Goal: Task Accomplishment & Management: Use online tool/utility

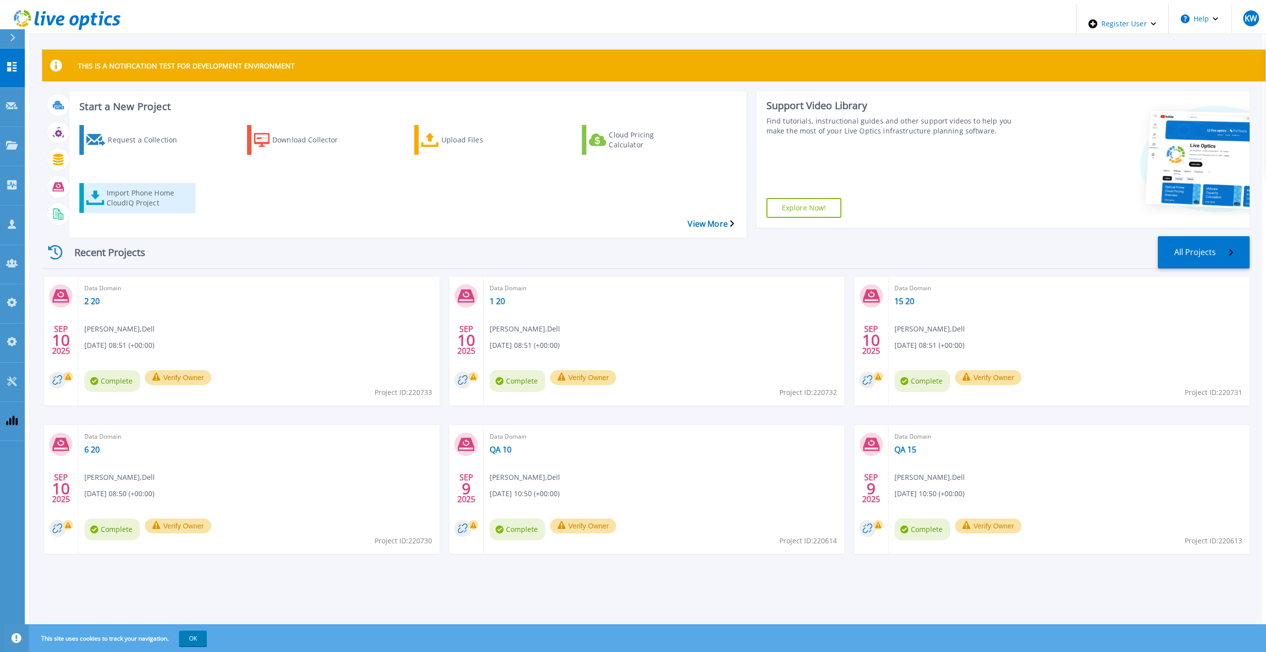
click at [162, 186] on div "Import Phone Home CloudIQ Project" at bounding box center [146, 197] width 79 height 25
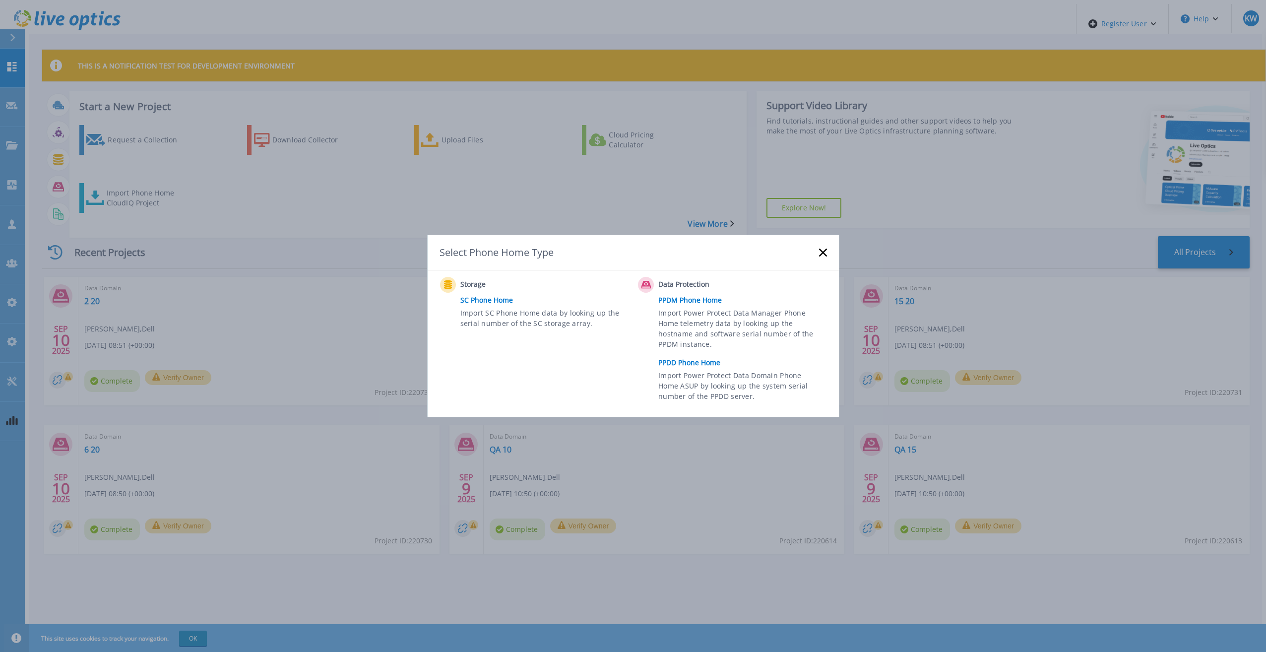
click at [694, 355] on link "PPDD Phone Home" at bounding box center [744, 362] width 173 height 15
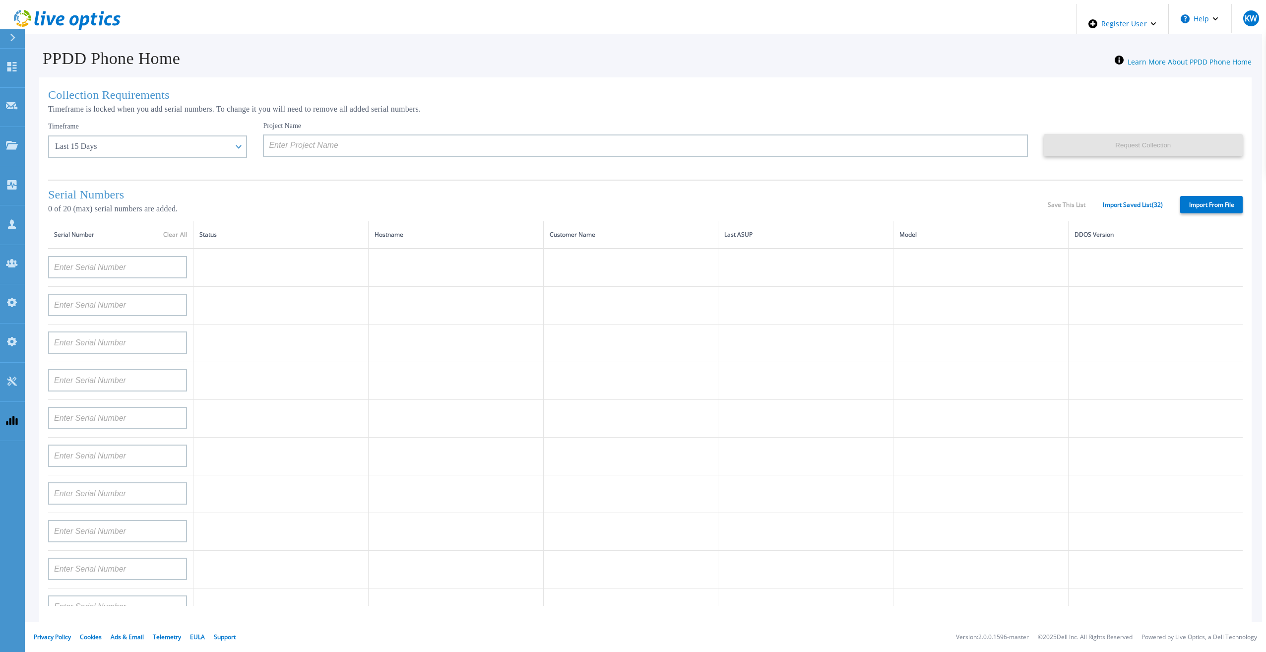
click at [1206, 194] on div "Serial Numbers 0 of 20 (max) serial numbers are added. Save This List Import Sa…" at bounding box center [645, 201] width 1194 height 42
click at [1131, 197] on div "Serial Numbers 0 of 20 (max) serial numbers are added. Save This List Import Sa…" at bounding box center [645, 201] width 1194 height 42
click at [1130, 201] on link "Import Saved List ( 32 )" at bounding box center [1132, 204] width 60 height 7
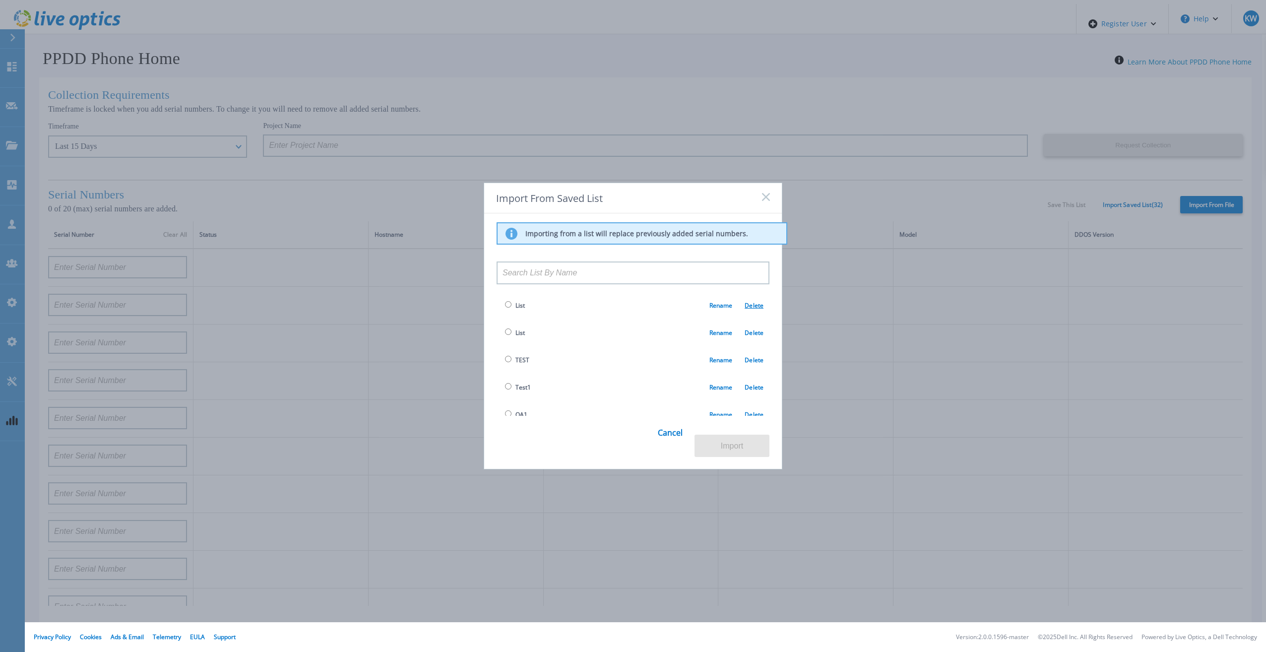
click at [743, 307] on link "Delete" at bounding box center [747, 305] width 31 height 8
click at [522, 309] on span "List" at bounding box center [519, 305] width 9 height 8
click at [517, 308] on span "List" at bounding box center [519, 305] width 9 height 8
click at [506, 304] on input "radio" at bounding box center [508, 304] width 6 height 6
radio input "true"
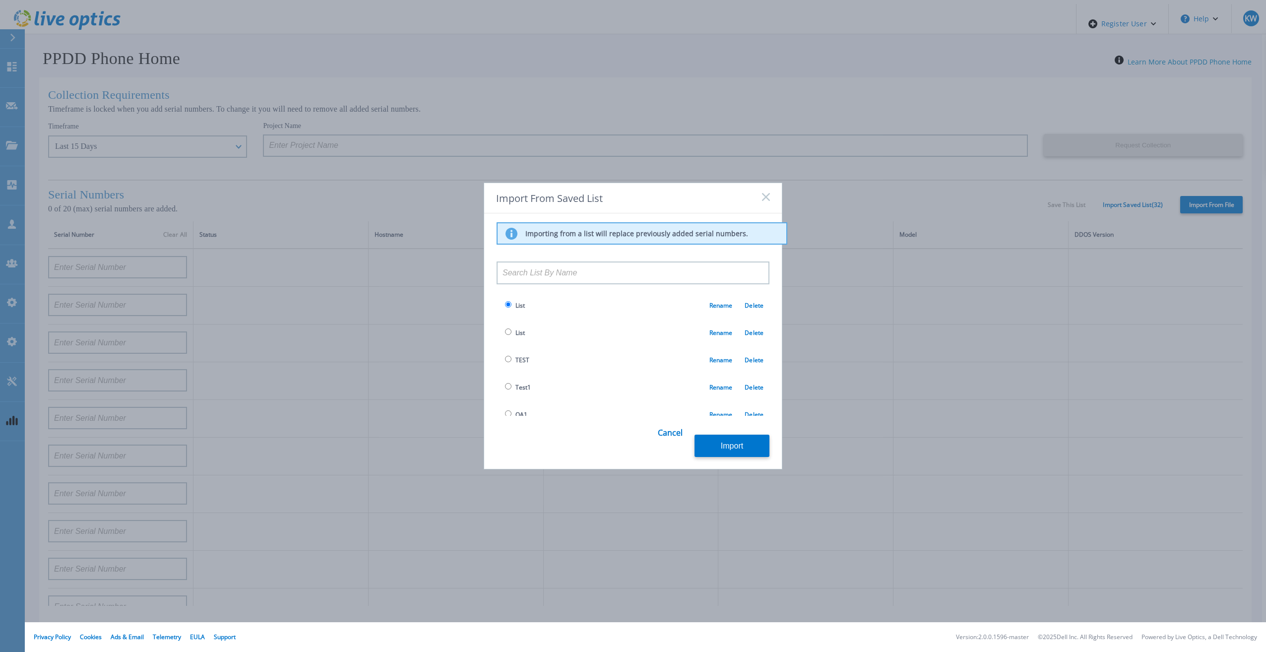
click at [730, 439] on button "Import" at bounding box center [731, 445] width 75 height 22
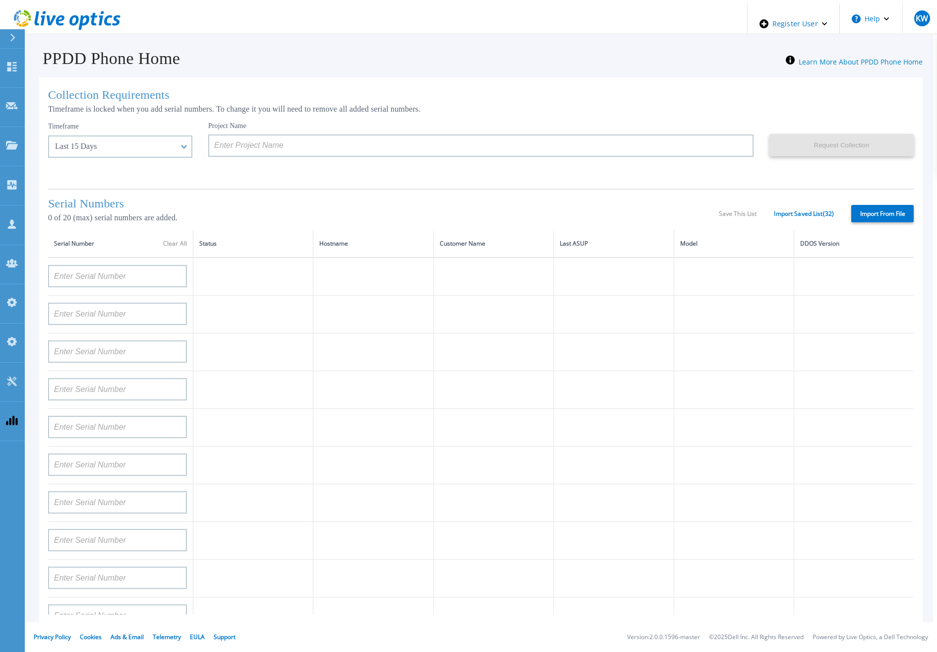
click at [883, 208] on label "Import From File" at bounding box center [882, 213] width 62 height 17
click at [0, 0] on input "Import From File" at bounding box center [0, 0] width 0 height 0
click at [788, 210] on link "Import Saved List ( 32 )" at bounding box center [804, 213] width 60 height 7
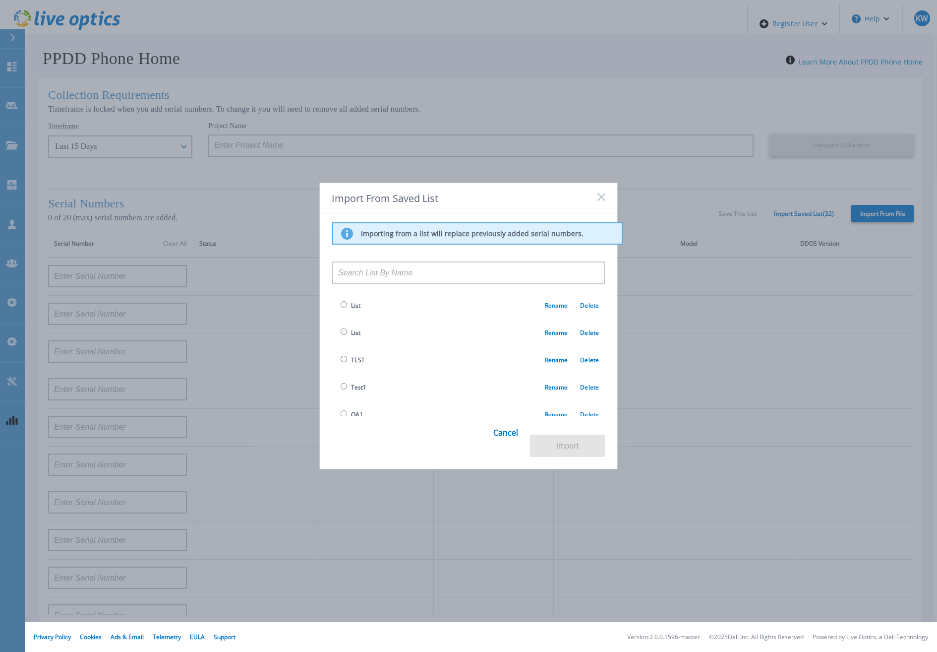
click at [347, 304] on span "List" at bounding box center [349, 305] width 22 height 11
click at [346, 309] on span "List" at bounding box center [349, 305] width 22 height 11
click at [343, 307] on input "radio" at bounding box center [344, 304] width 6 height 6
radio input "true"
click at [560, 445] on button "Import" at bounding box center [567, 445] width 75 height 22
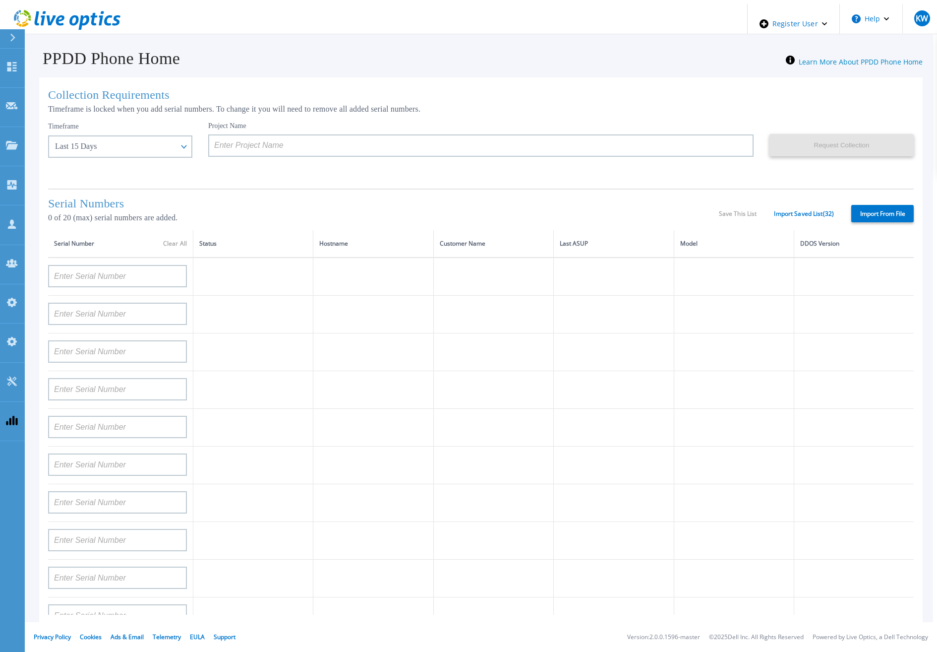
click at [824, 205] on div "Serial Numbers 0 of 20 (max) serial numbers are added. Save This List Import Sa…" at bounding box center [481, 209] width 866 height 42
click at [823, 210] on link "Import Saved List ( 32 )" at bounding box center [804, 213] width 60 height 7
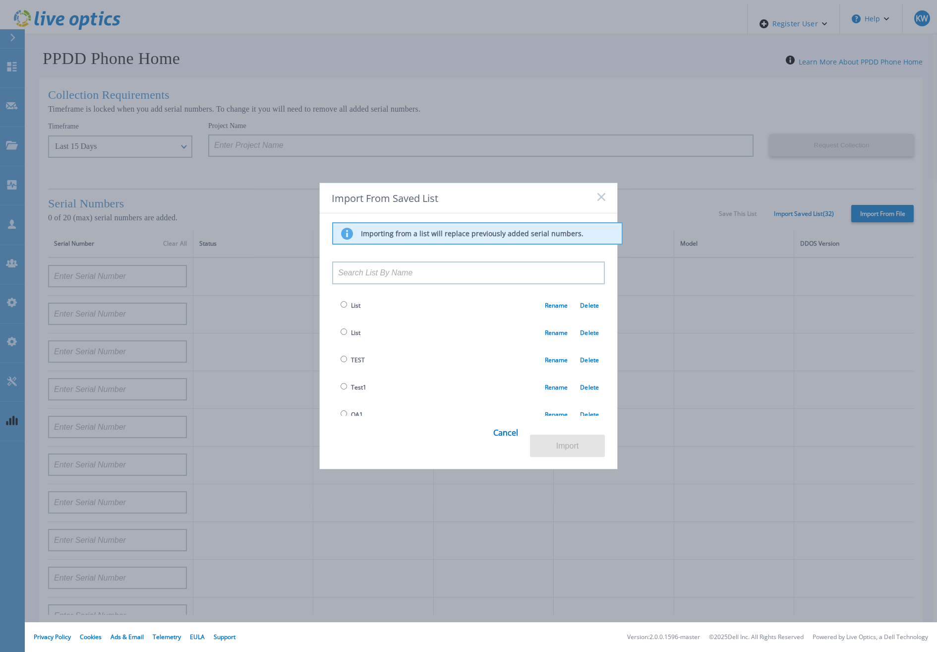
click at [341, 415] on input "radio" at bounding box center [344, 413] width 6 height 6
radio input "true"
click at [562, 447] on button "Import" at bounding box center [567, 445] width 75 height 22
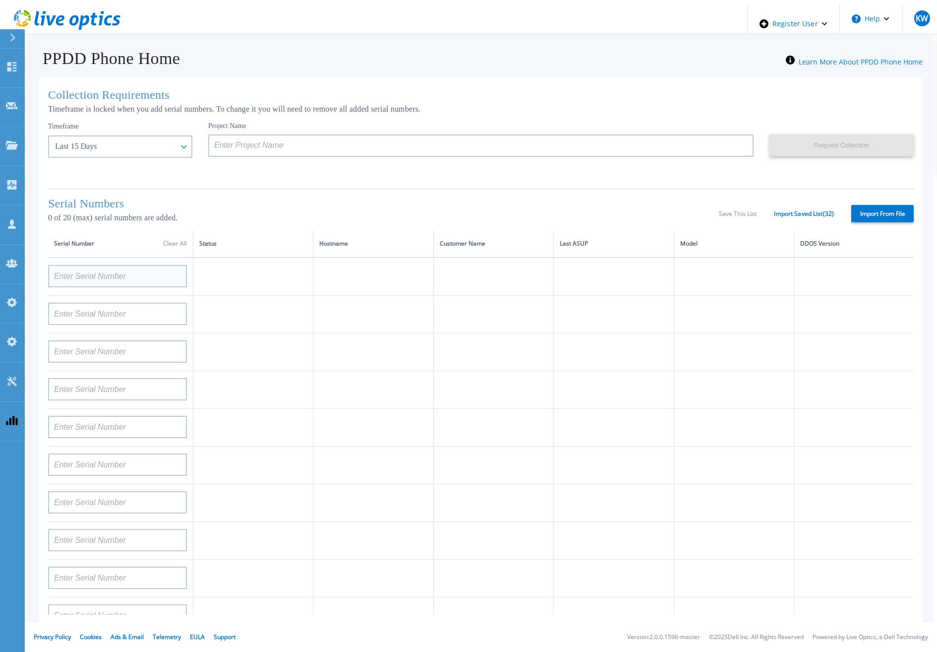
click at [101, 265] on div at bounding box center [117, 272] width 139 height 29
click at [104, 274] on input at bounding box center [117, 276] width 139 height 22
paste input "APM00193603655"
type input "APM00193603655"
click at [347, 303] on td at bounding box center [373, 315] width 120 height 38
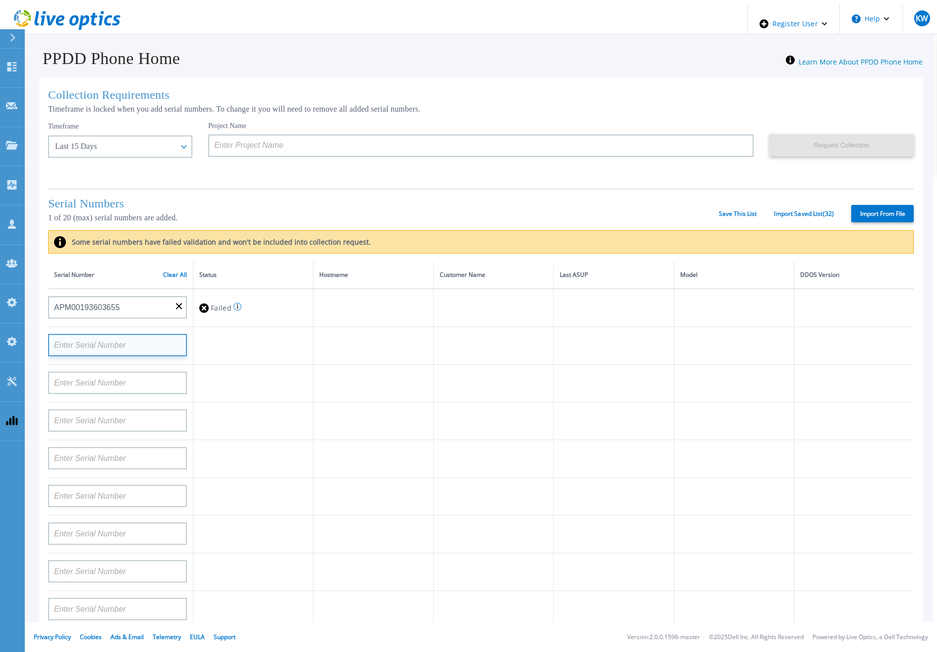
click at [93, 343] on input at bounding box center [117, 345] width 139 height 22
paste input "nAPM0021251774"
type input "nAPM0021251774"
click at [420, 371] on td at bounding box center [373, 383] width 120 height 38
click at [126, 379] on input at bounding box center [117, 382] width 139 height 22
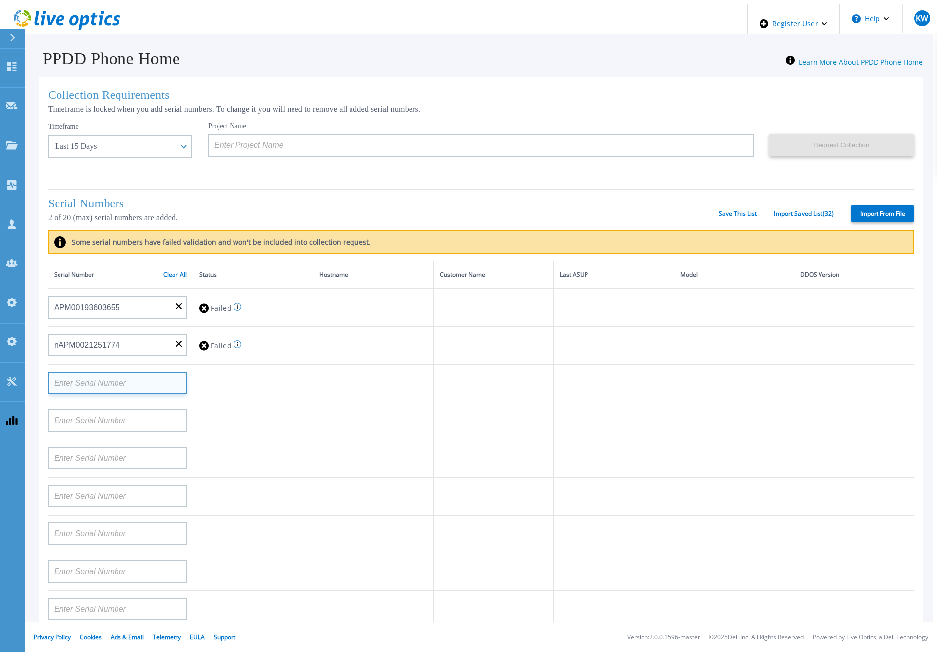
paste input "nAPX0023250374"
type input "nAPX0023250374"
click at [439, 385] on td at bounding box center [493, 383] width 120 height 38
click at [48, 414] on input at bounding box center [117, 420] width 139 height 22
paste input "nAPM0021270282"
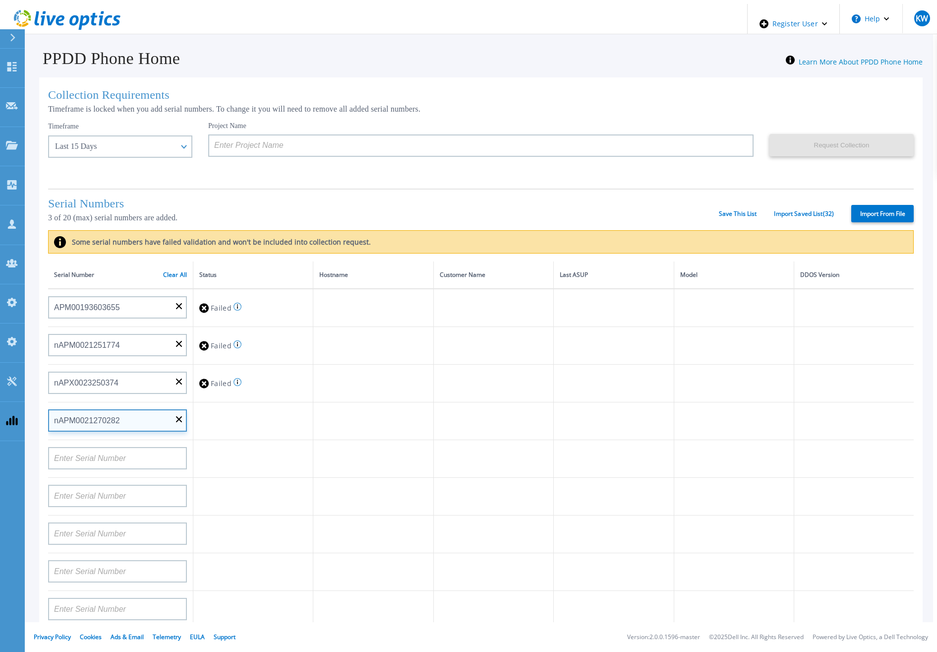
type input "nAPM0021270282"
click at [328, 420] on td at bounding box center [373, 421] width 120 height 38
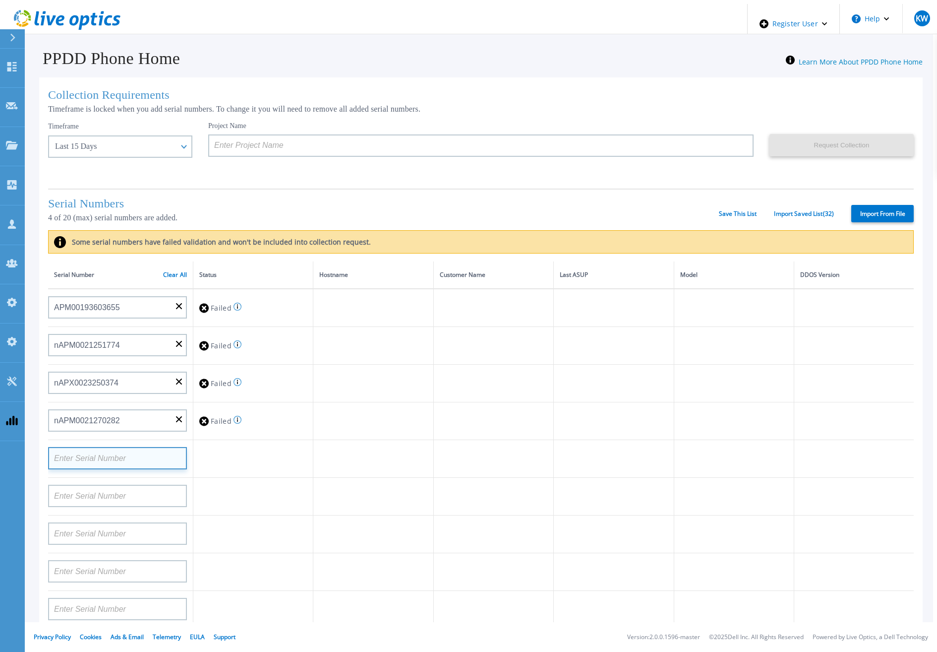
click at [145, 447] on input at bounding box center [117, 458] width 139 height 22
paste input "nAPM0021261095"
type input "nAPM0021261095"
click at [433, 459] on td at bounding box center [493, 459] width 120 height 38
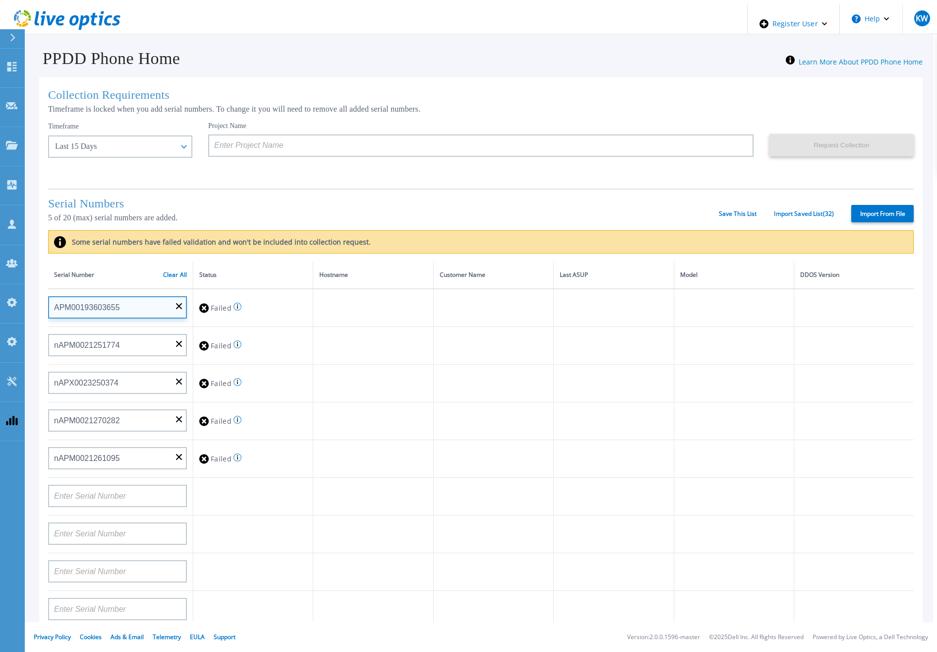
drag, startPoint x: 122, startPoint y: 298, endPoint x: 14, endPoint y: 301, distance: 107.7
click at [14, 301] on div "Dashboard Dashboard Request Capture Request Capture Projects Projects Search Pr…" at bounding box center [468, 330] width 929 height 652
click at [177, 271] on link "Clear All" at bounding box center [175, 274] width 24 height 7
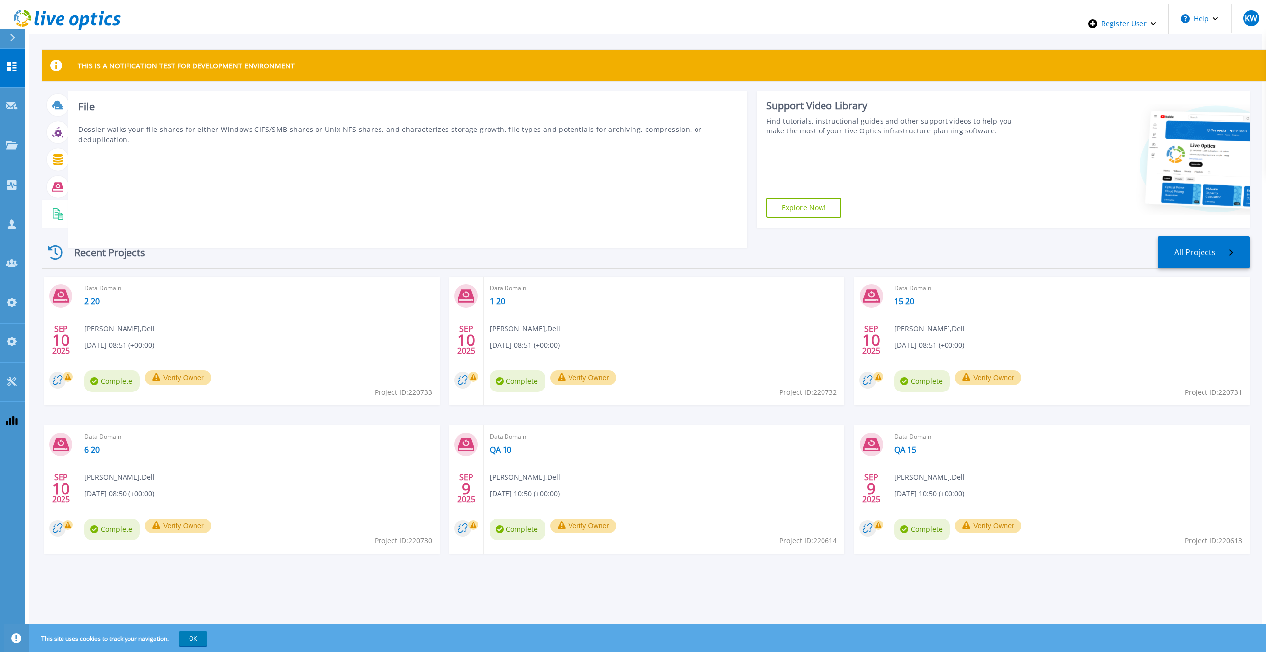
click at [75, 189] on div "File Dossier walks your file shares for either Windows CIFS/SMB shares or Unix …" at bounding box center [406, 169] width 677 height 156
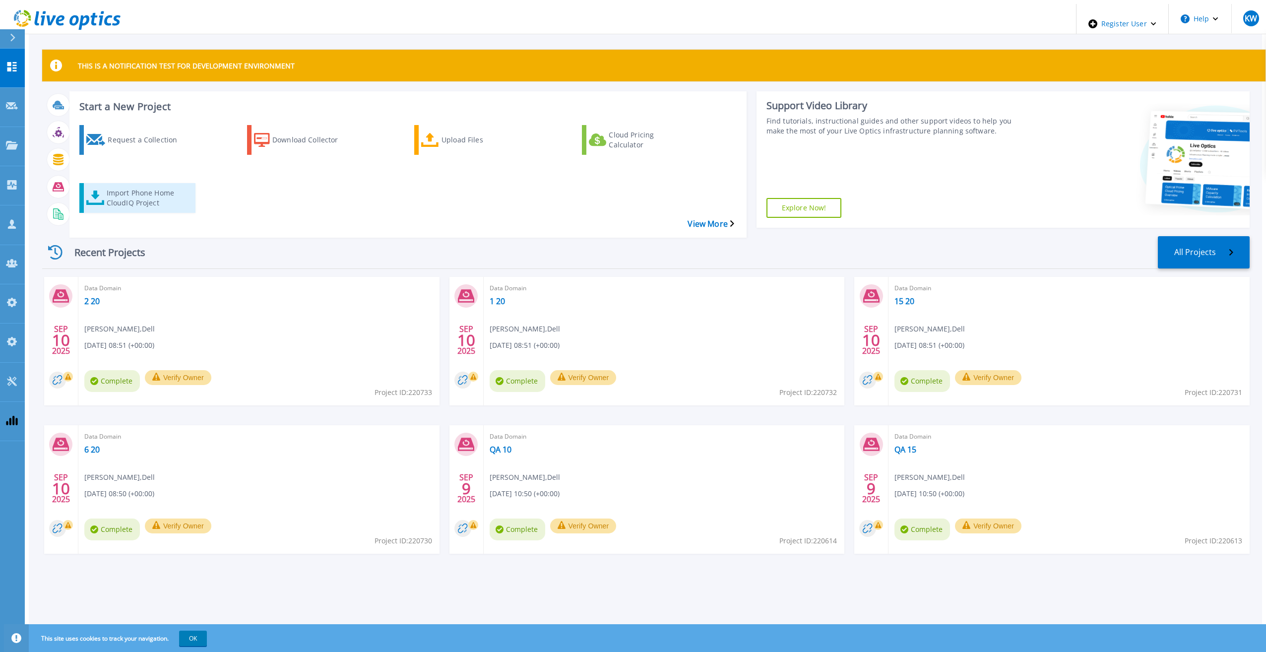
click at [112, 183] on link "Import Phone Home CloudIQ Project" at bounding box center [137, 198] width 116 height 30
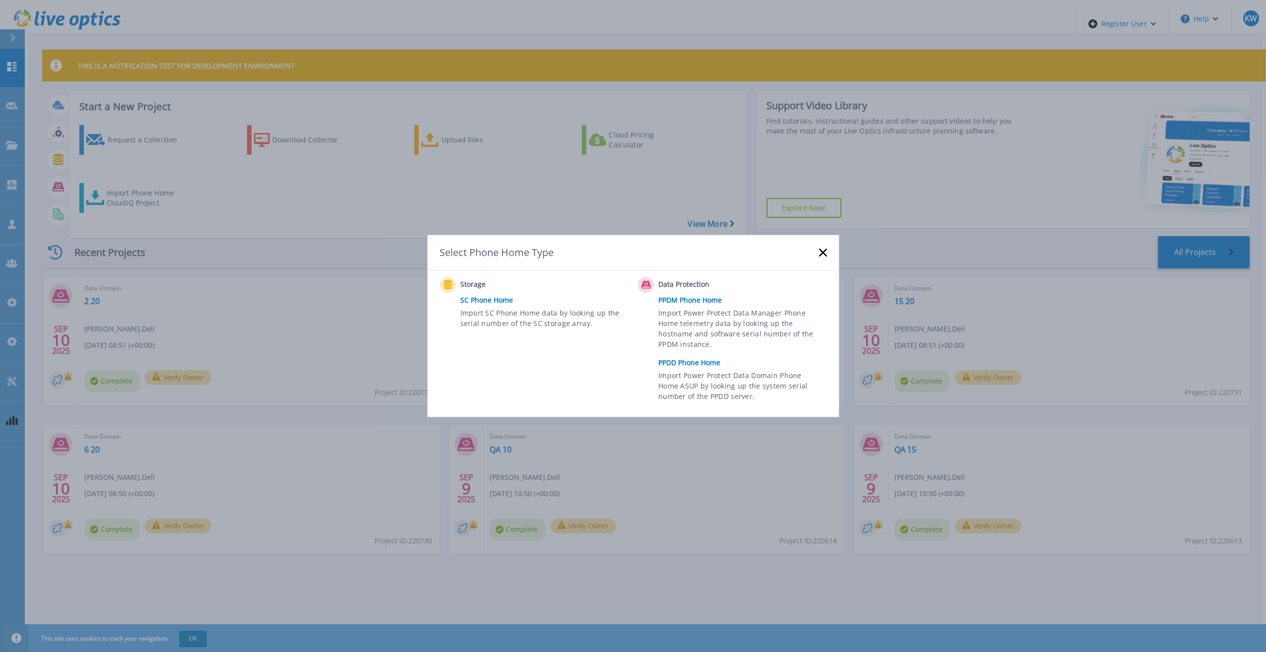
click at [686, 353] on span "Import Power Protect Data Manager Phone Home telemetry data by looking up the h…" at bounding box center [740, 330] width 165 height 46
click at [687, 359] on link "PPDD Phone Home" at bounding box center [744, 362] width 173 height 15
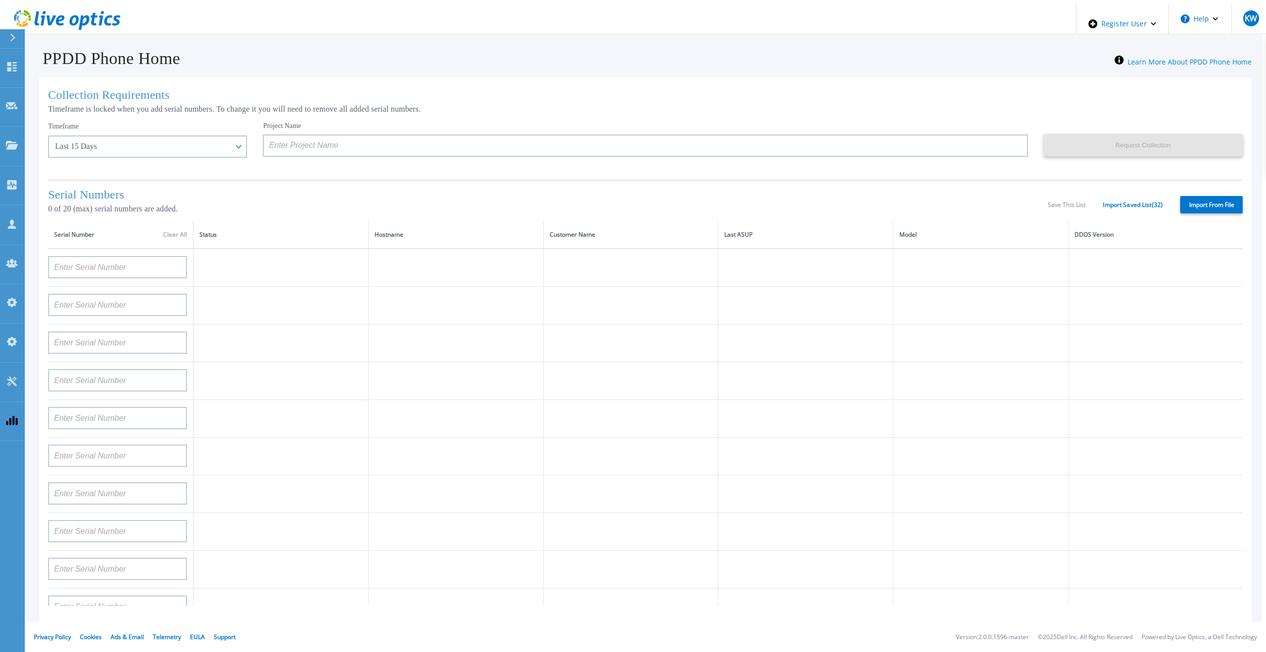
click at [1220, 207] on label "Import From File" at bounding box center [1211, 204] width 62 height 17
click at [1183, 202] on div "Import From File" at bounding box center [1202, 204] width 80 height 17
click at [1189, 201] on label "Import From File" at bounding box center [1211, 204] width 62 height 17
click at [0, 0] on input "Import From File" at bounding box center [0, 0] width 0 height 0
type input "APM00211700095"
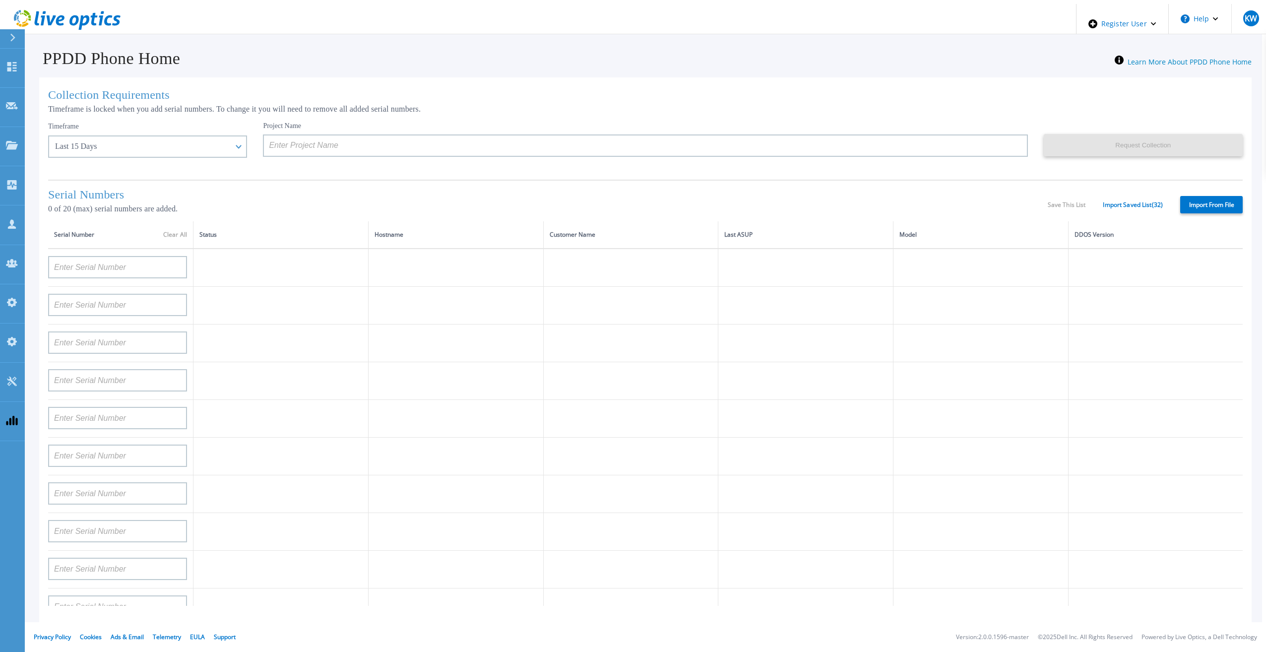
type input "APX00232503747"
type input "APM00214914093"
type input "APM00171836329"
type input "APM00212026971"
type input "APM00214914094"
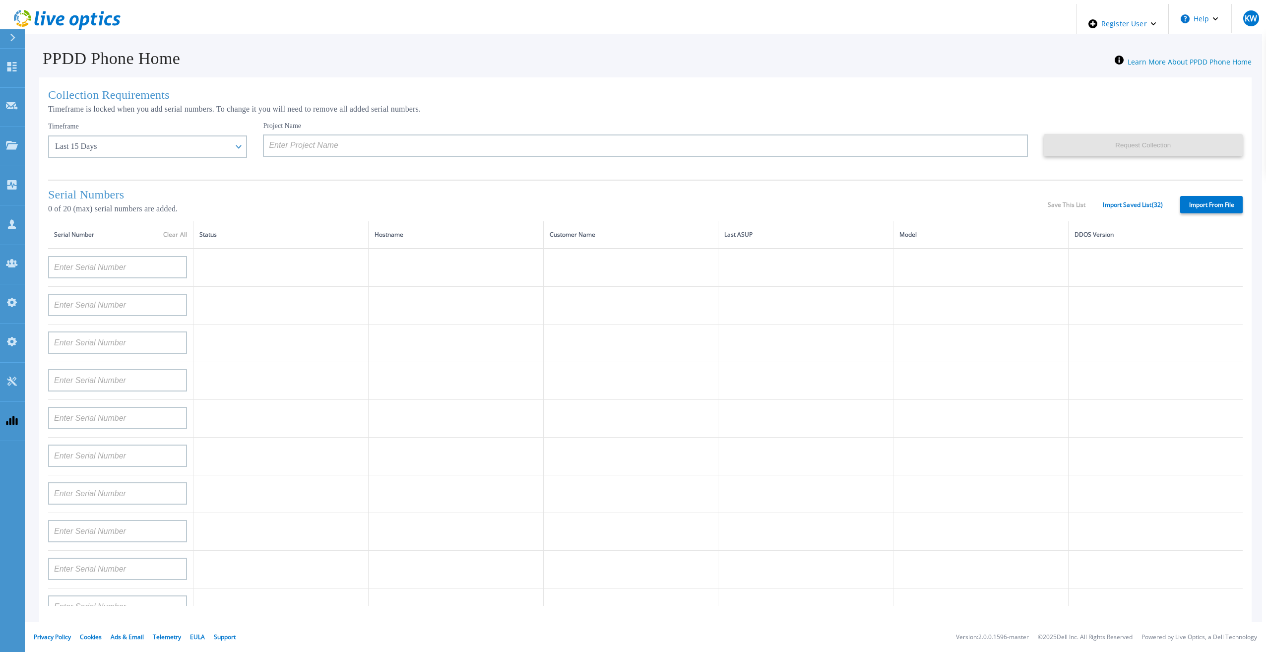
type input "APX00234502218"
type input "APM00212018359"
type input "APX00232503745"
type input "APX00232503743"
type input "APM00202011675"
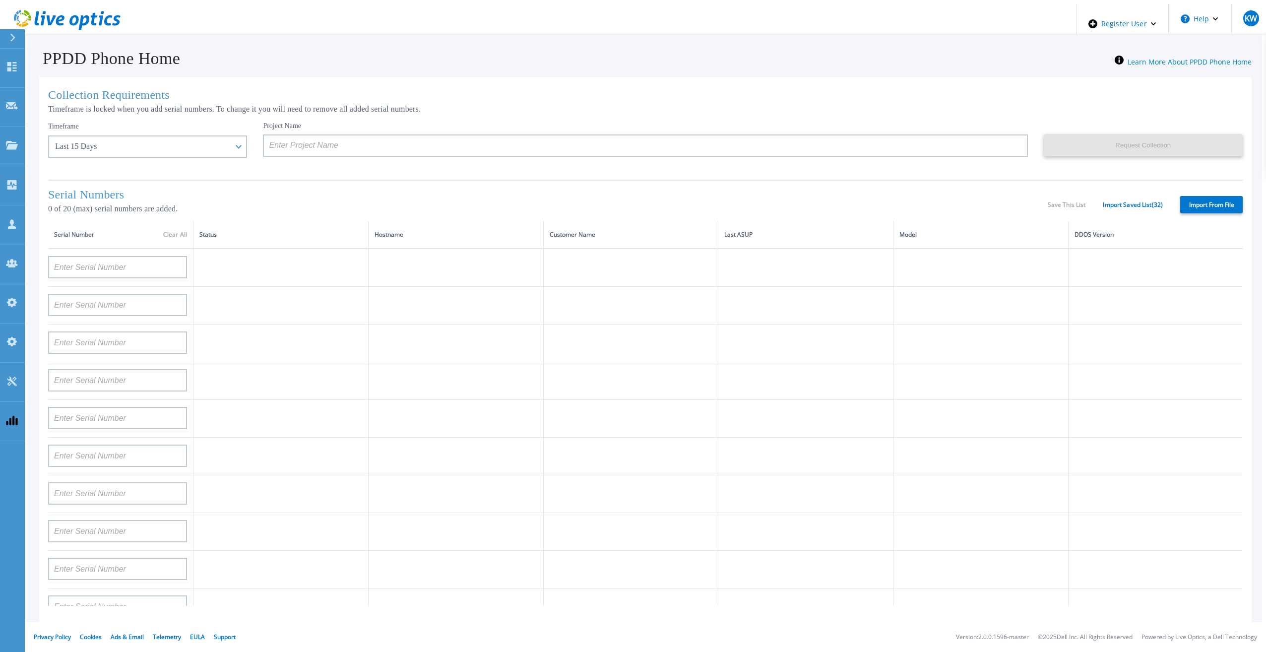
type input "APM00212517749"
type input "APX00232503742"
type input "APM00212702822"
type input "APM00212610953"
type input "APM00202614668"
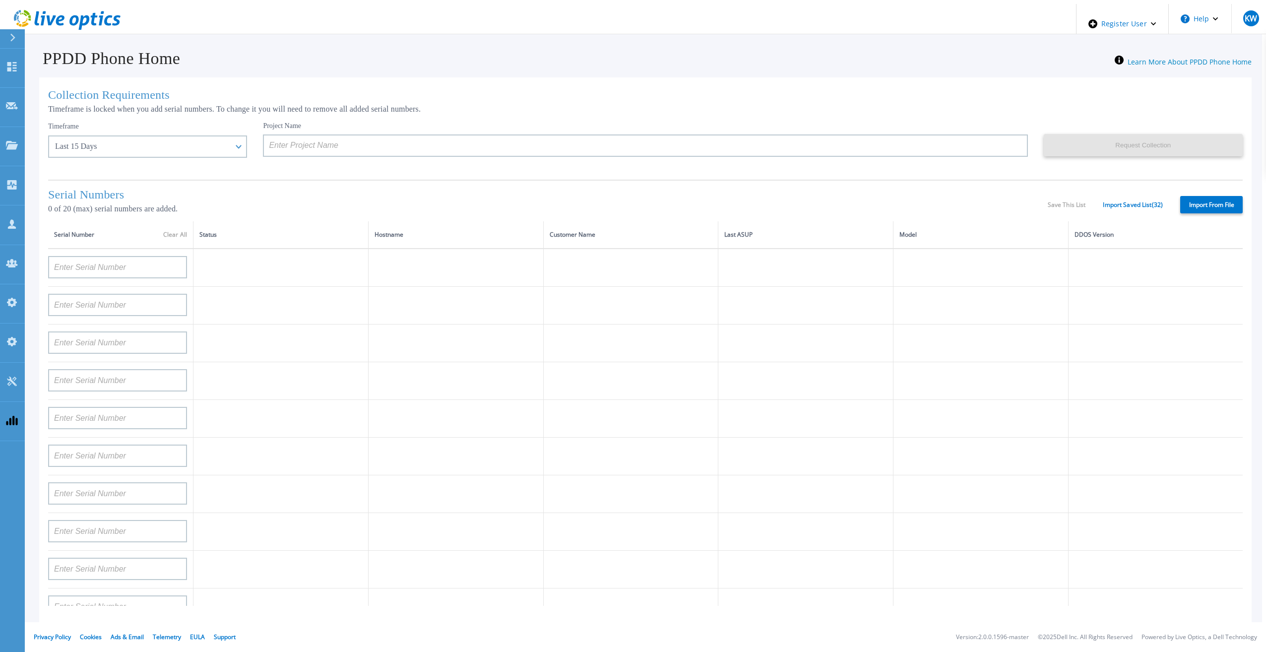
type input "APM00212613652"
type input "APX00222101185"
type input "AUDVUX6XJHDJFE"
type input "APM00133543104"
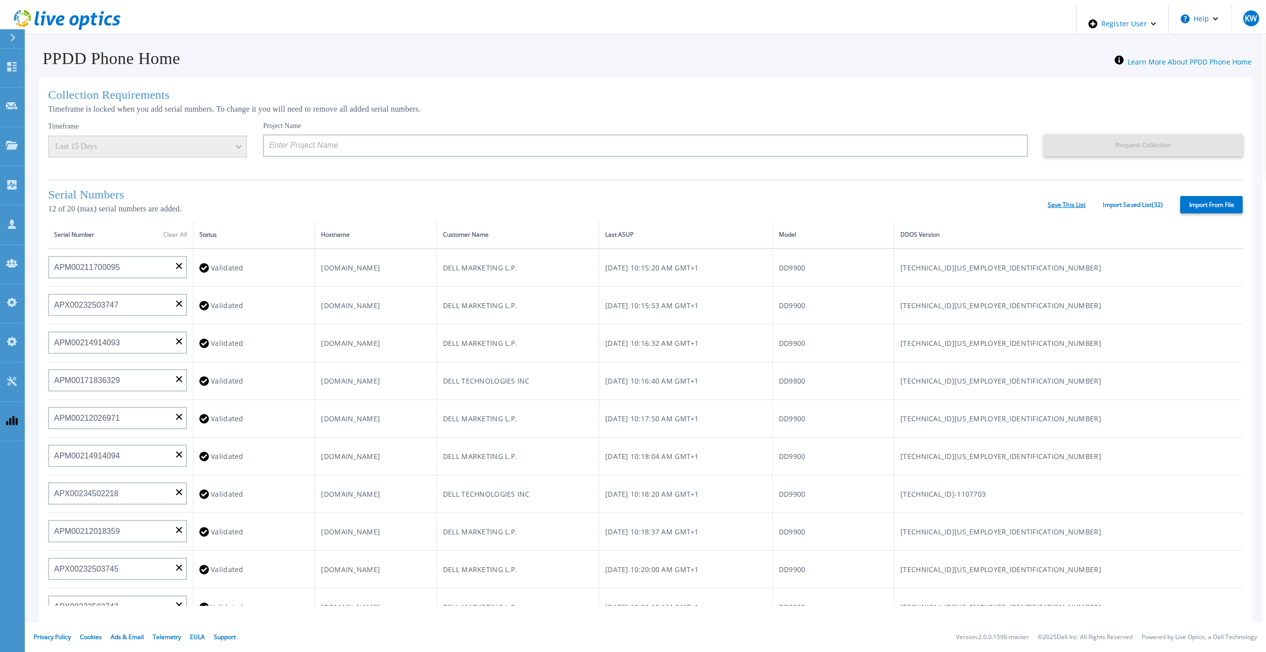
click at [1070, 204] on link "Save This List" at bounding box center [1066, 204] width 38 height 7
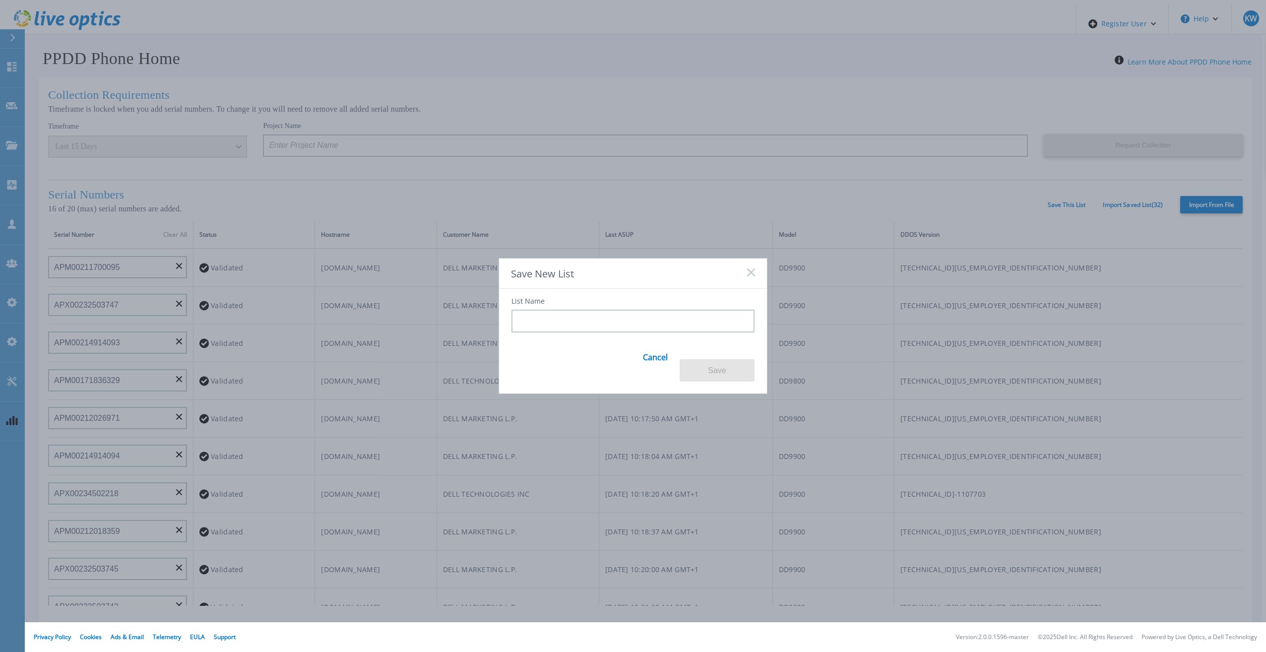
click at [703, 321] on input at bounding box center [632, 320] width 243 height 23
type input "Twenty Valid"
click at [707, 361] on button "Save" at bounding box center [716, 370] width 75 height 22
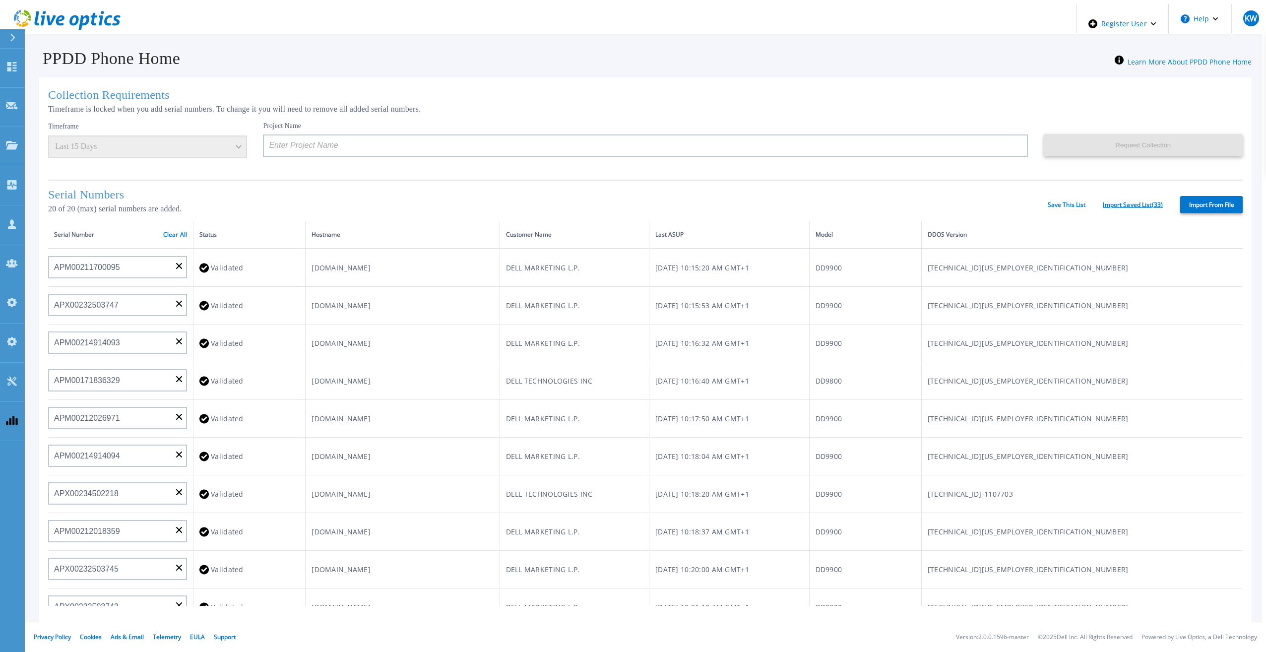
click at [1135, 205] on link "Import Saved List ( 33 )" at bounding box center [1132, 204] width 60 height 7
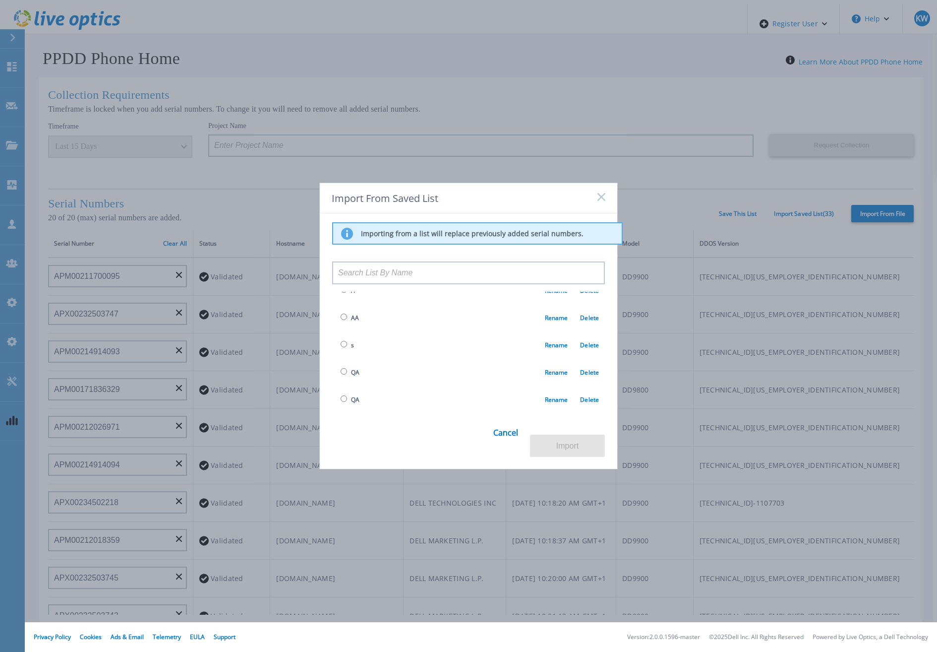
scroll to position [771, 0]
click at [356, 413] on span "Twenty Valid" at bounding box center [362, 418] width 48 height 11
click at [347, 413] on span "Twenty Valid" at bounding box center [362, 418] width 48 height 11
click at [341, 414] on input "radio" at bounding box center [344, 417] width 6 height 6
radio input "true"
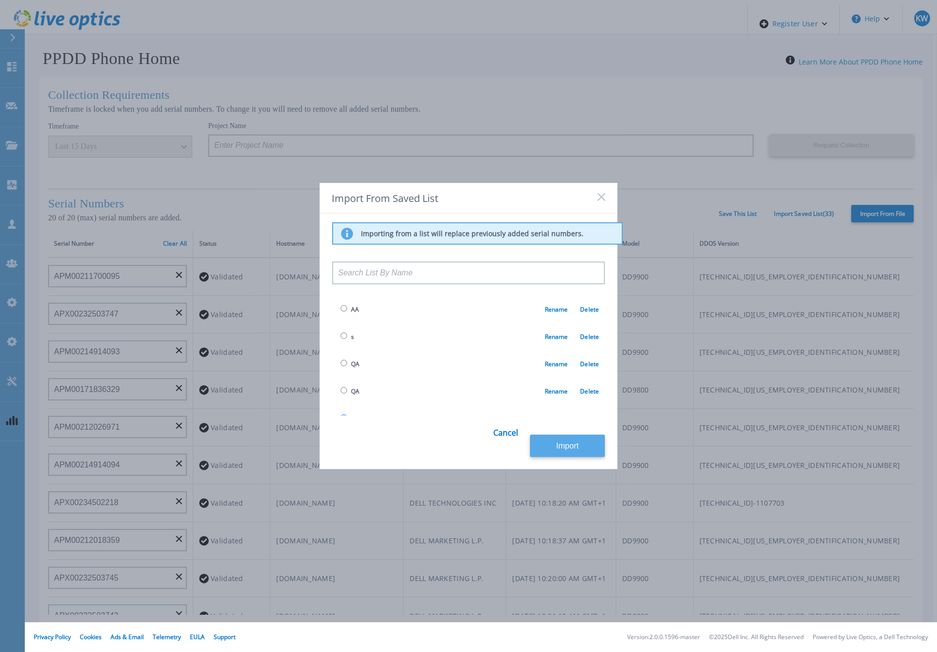
click at [557, 443] on button "Import" at bounding box center [567, 445] width 75 height 22
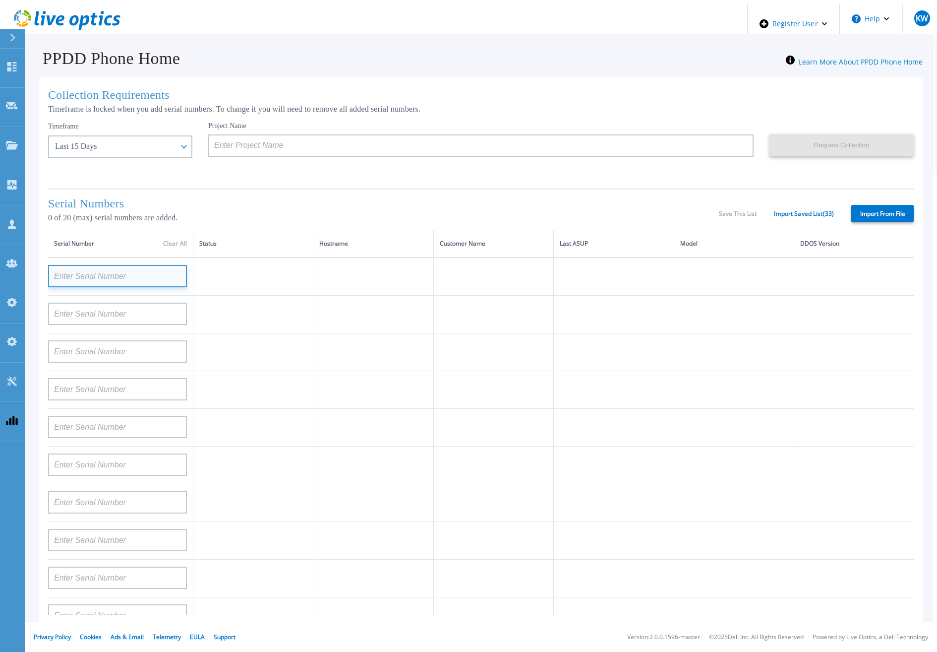
click at [78, 275] on input at bounding box center [117, 276] width 139 height 22
paste input "nAPX0023250374"
type input "nAPX0023250374"
click at [427, 377] on td at bounding box center [373, 390] width 120 height 38
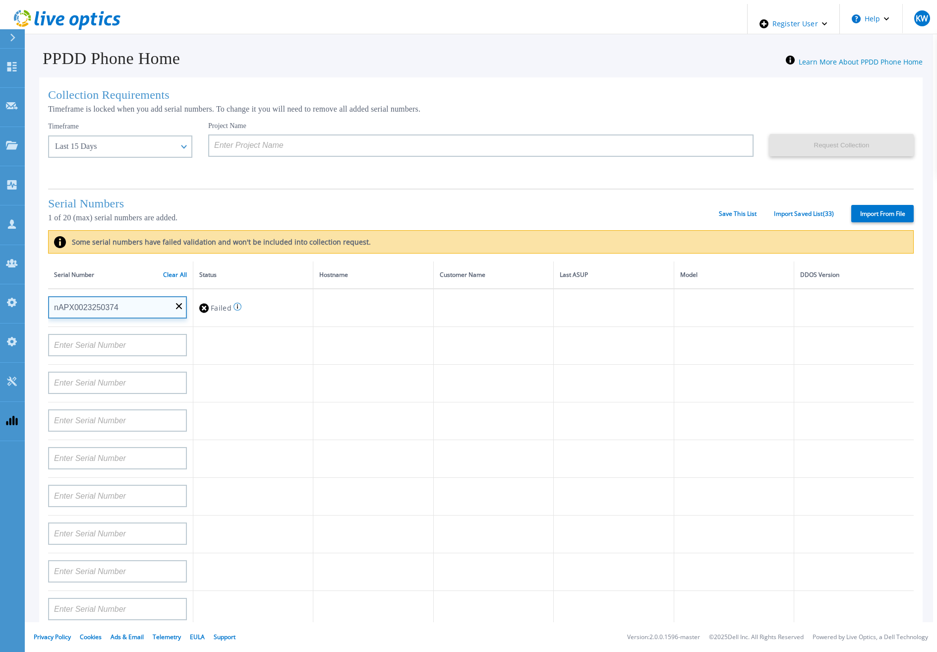
click at [53, 302] on input "nAPX0023250374" at bounding box center [117, 307] width 139 height 22
click at [98, 303] on input "nAPX0023250374" at bounding box center [117, 307] width 139 height 22
click at [171, 302] on input "nAPX0023250374" at bounding box center [117, 307] width 139 height 22
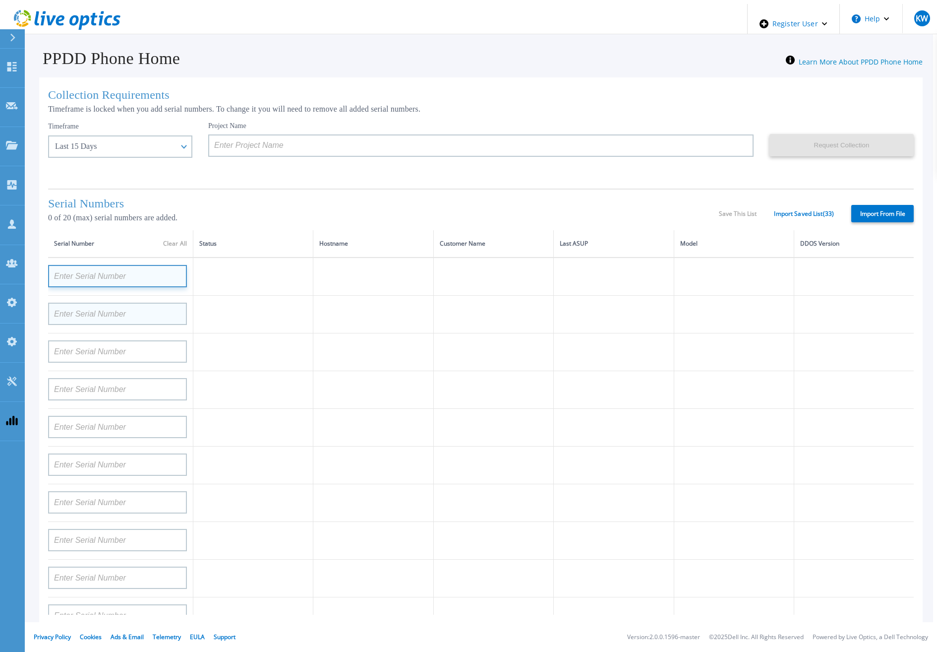
paste input "nAPX0023250374"
click at [152, 270] on input "APX0023250374" at bounding box center [117, 276] width 139 height 22
type input "APX00232503742"
click at [357, 375] on td at bounding box center [373, 390] width 120 height 38
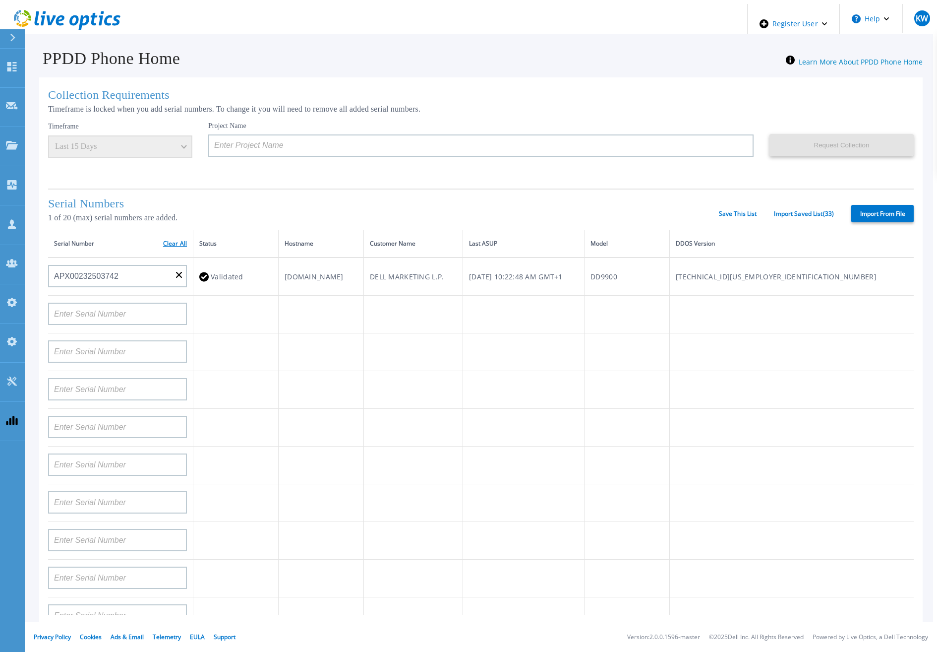
click at [174, 245] on link "Clear All" at bounding box center [175, 243] width 24 height 7
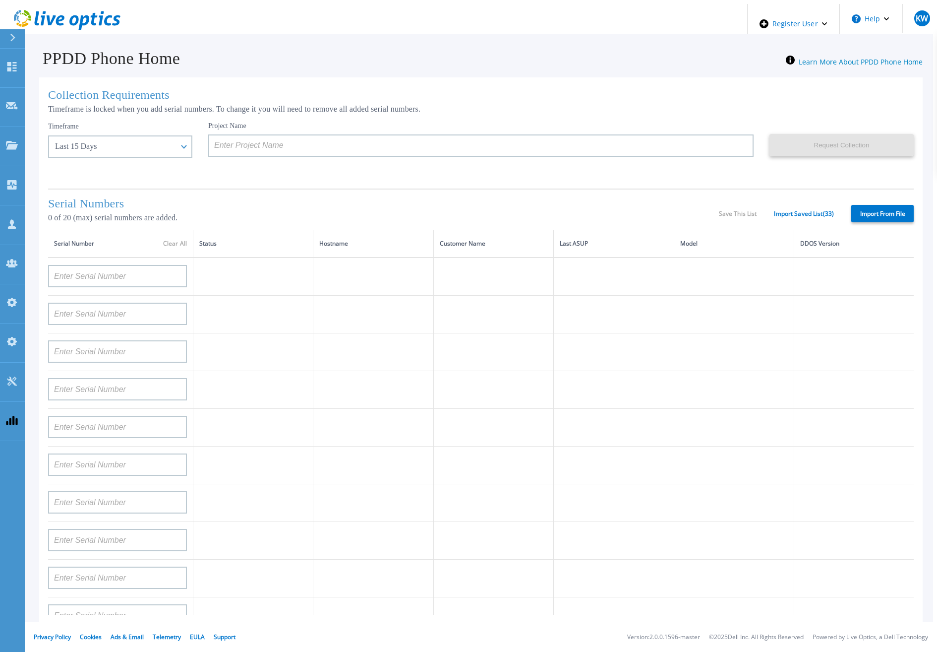
click at [834, 217] on div "Serial Numbers 0 of 20 (max) serial numbers are added. Save This List Import Sa…" at bounding box center [481, 209] width 866 height 42
click at [831, 214] on link "Import Saved List ( 33 )" at bounding box center [804, 213] width 60 height 7
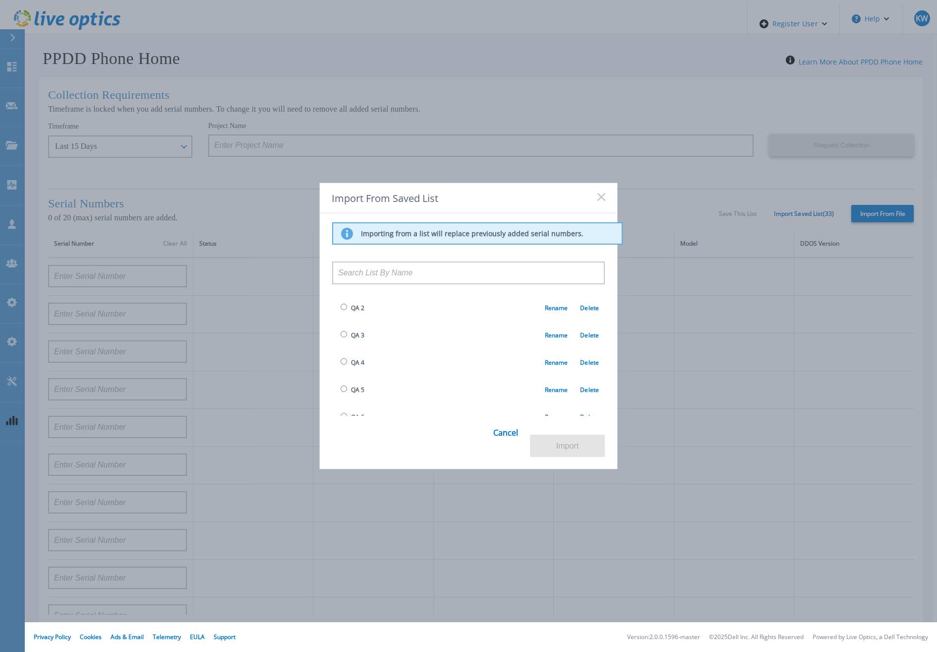
scroll to position [149, 0]
click at [346, 370] on span "QA 5" at bounding box center [351, 374] width 26 height 11
click at [344, 345] on input "radio" at bounding box center [344, 346] width 6 height 6
radio input "true"
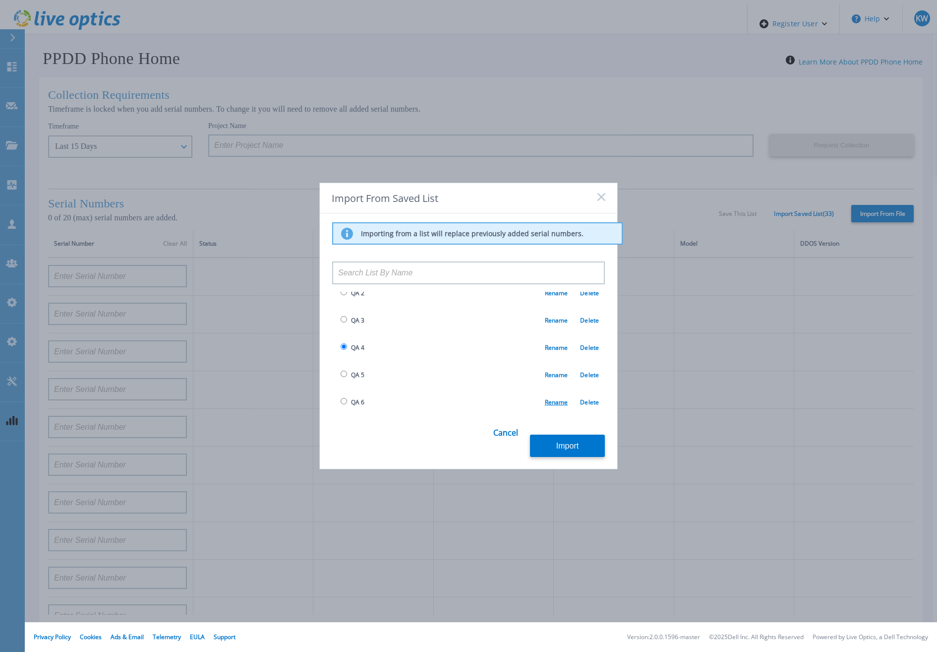
click at [545, 398] on link "Rename" at bounding box center [556, 402] width 23 height 8
click at [545, 372] on link "Rename" at bounding box center [556, 374] width 23 height 8
click at [545, 349] on link "Rename" at bounding box center [556, 347] width 23 height 8
click at [501, 436] on link "Cancel" at bounding box center [505, 438] width 25 height 39
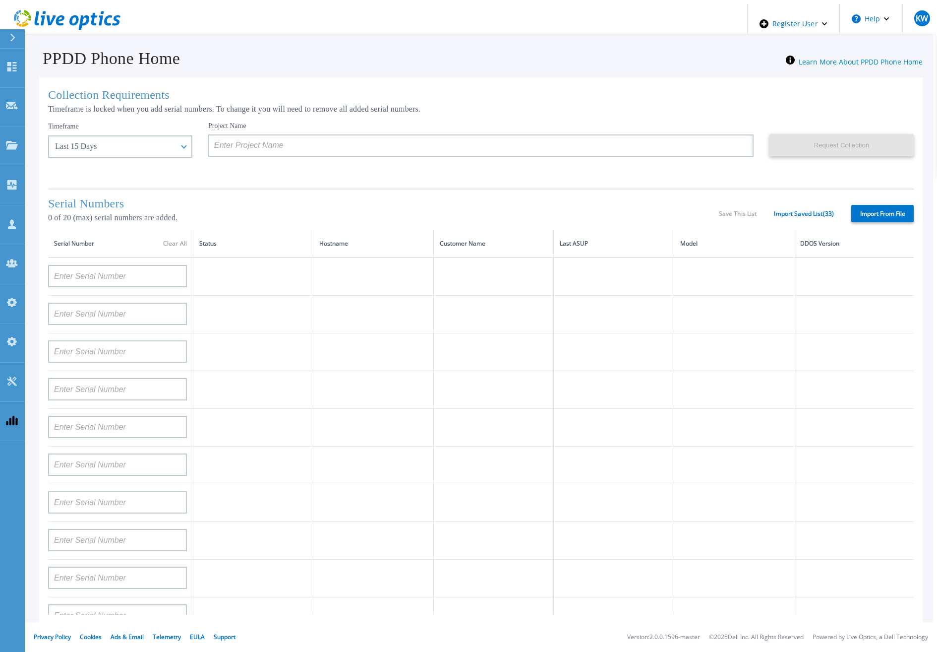
click at [194, 296] on td at bounding box center [253, 315] width 120 height 38
click at [796, 210] on link "Import Saved List ( 33 )" at bounding box center [804, 213] width 60 height 7
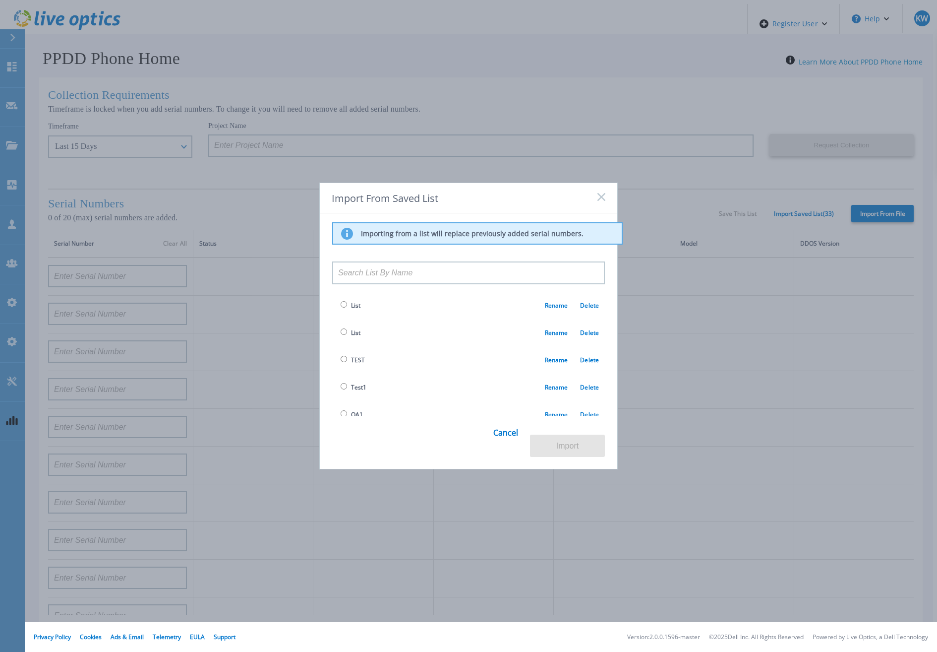
click at [601, 200] on icon at bounding box center [602, 197] width 8 height 8
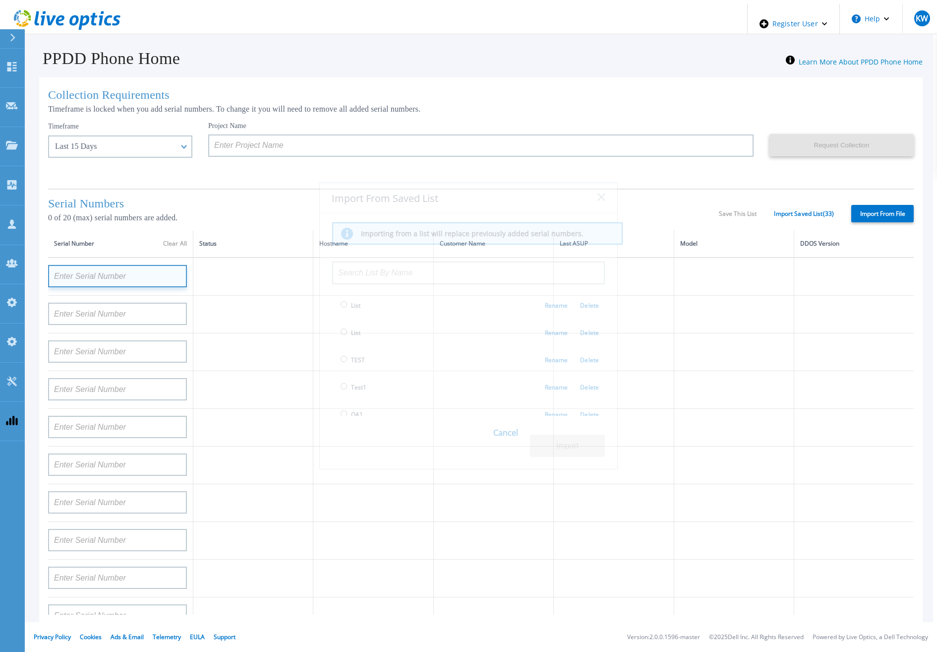
click at [146, 267] on input at bounding box center [117, 276] width 139 height 22
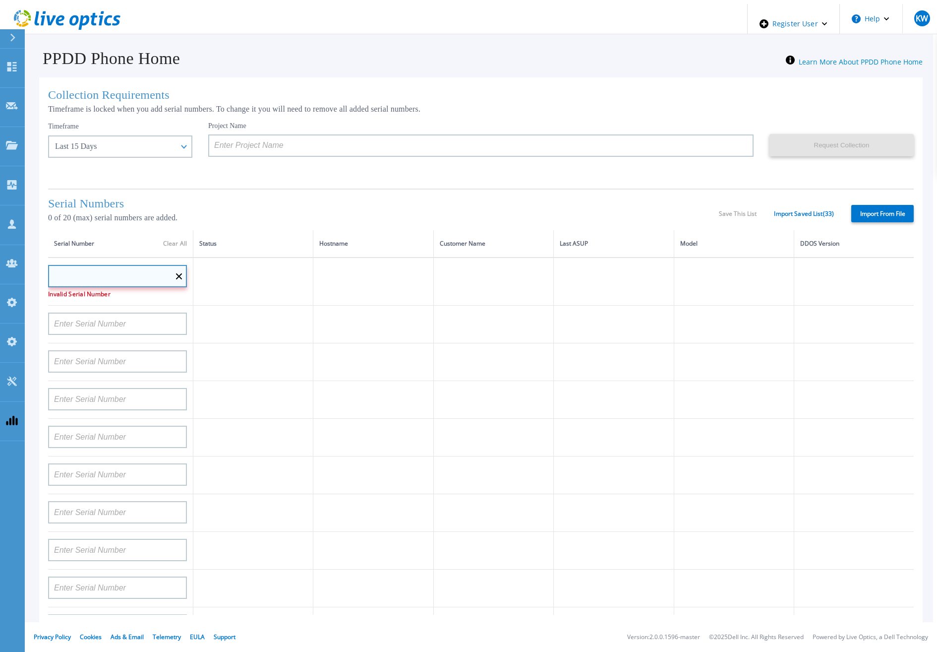
click at [177, 277] on input at bounding box center [117, 276] width 139 height 22
click at [164, 274] on input at bounding box center [117, 276] width 139 height 22
paste input "nAPX0023250374"
click at [56, 273] on input "nAPX0023250374" at bounding box center [117, 276] width 139 height 22
click at [131, 273] on input "APX0023250374" at bounding box center [117, 276] width 139 height 22
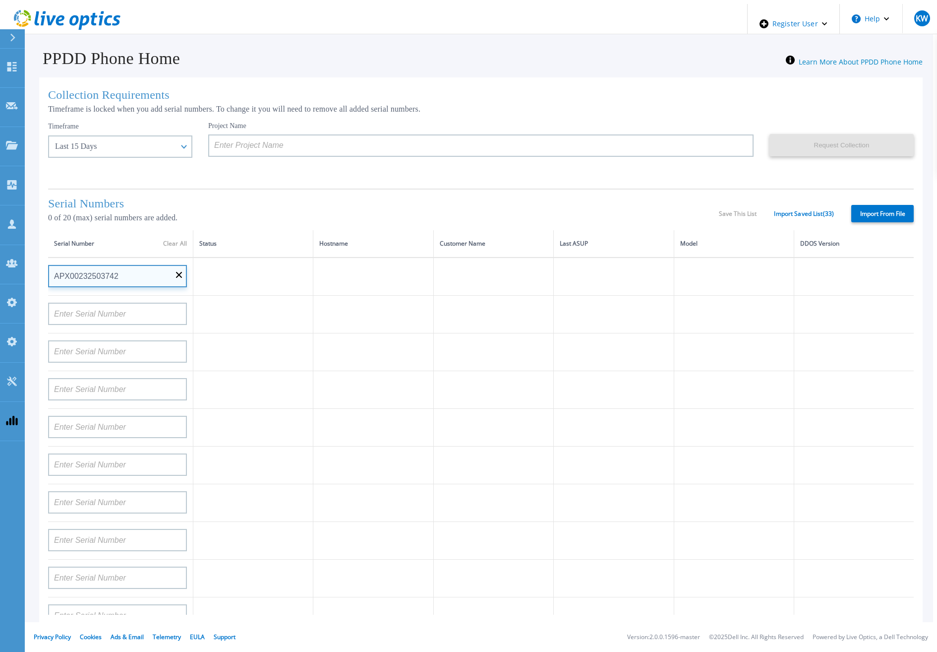
type input "APX00232503742"
click at [345, 416] on td at bounding box center [373, 428] width 120 height 38
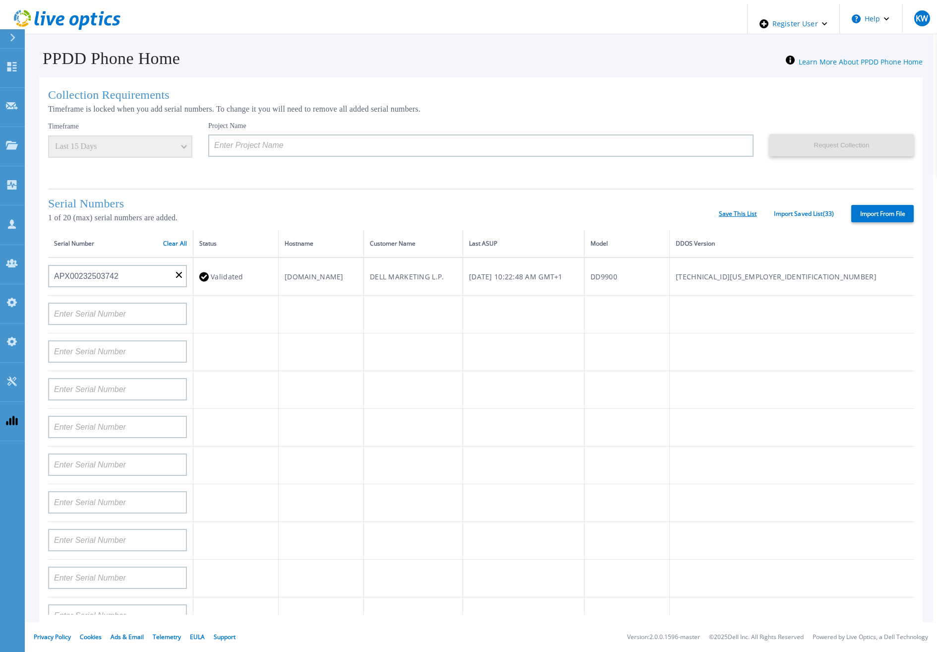
click at [746, 212] on link "Save This List" at bounding box center [738, 213] width 38 height 7
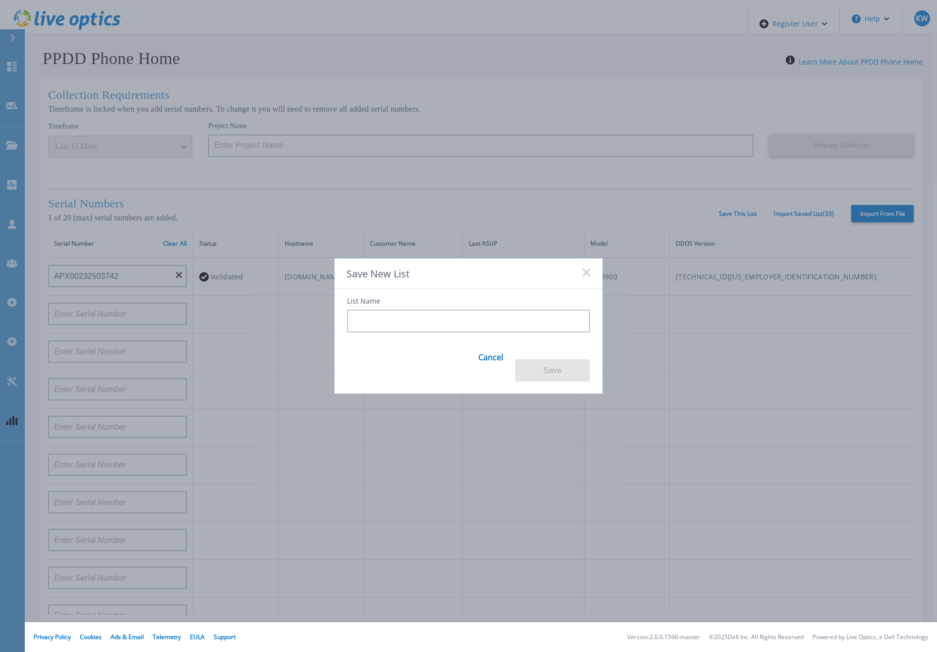
click at [517, 321] on input at bounding box center [468, 320] width 243 height 23
click at [536, 366] on button "Save" at bounding box center [552, 370] width 75 height 22
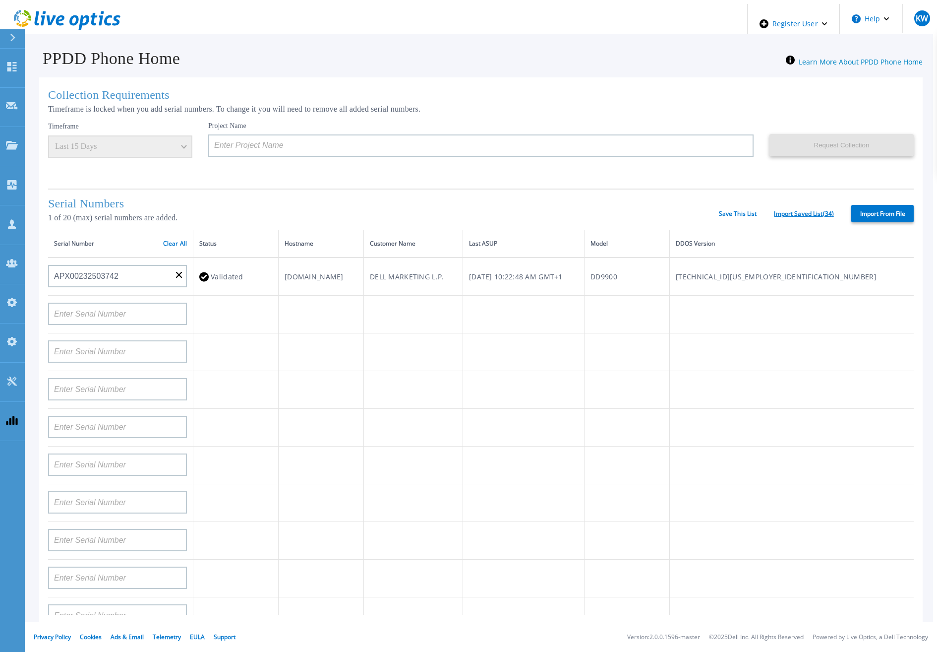
click at [817, 210] on link "Import Saved List ( 34 )" at bounding box center [804, 213] width 60 height 7
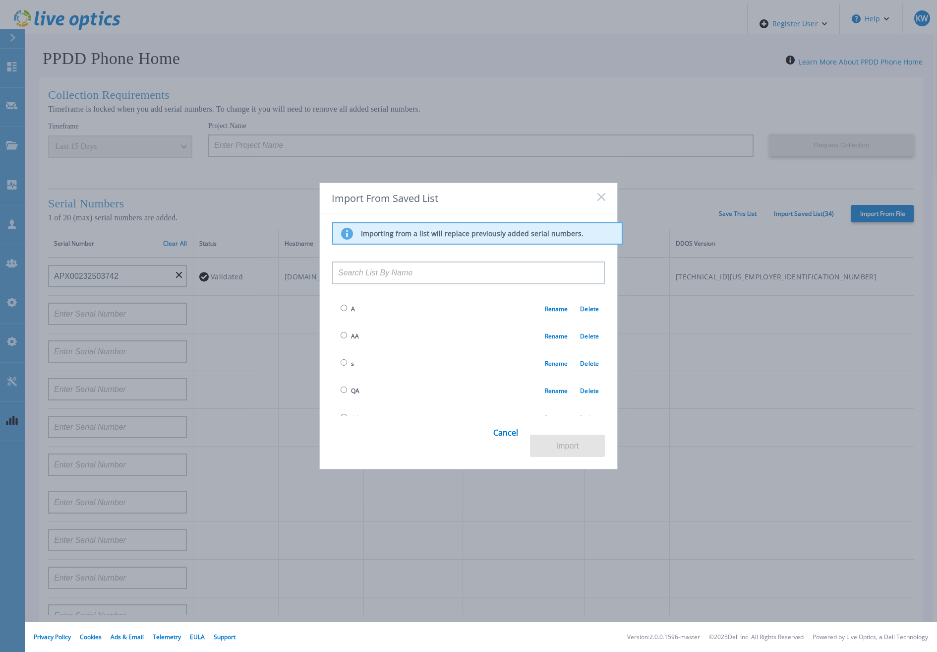
scroll to position [797, 0]
click at [336, 405] on td "Rename Delete" at bounding box center [468, 418] width 273 height 27
click at [343, 415] on input "radio" at bounding box center [344, 418] width 6 height 6
click at [561, 434] on button "Import" at bounding box center [567, 445] width 75 height 22
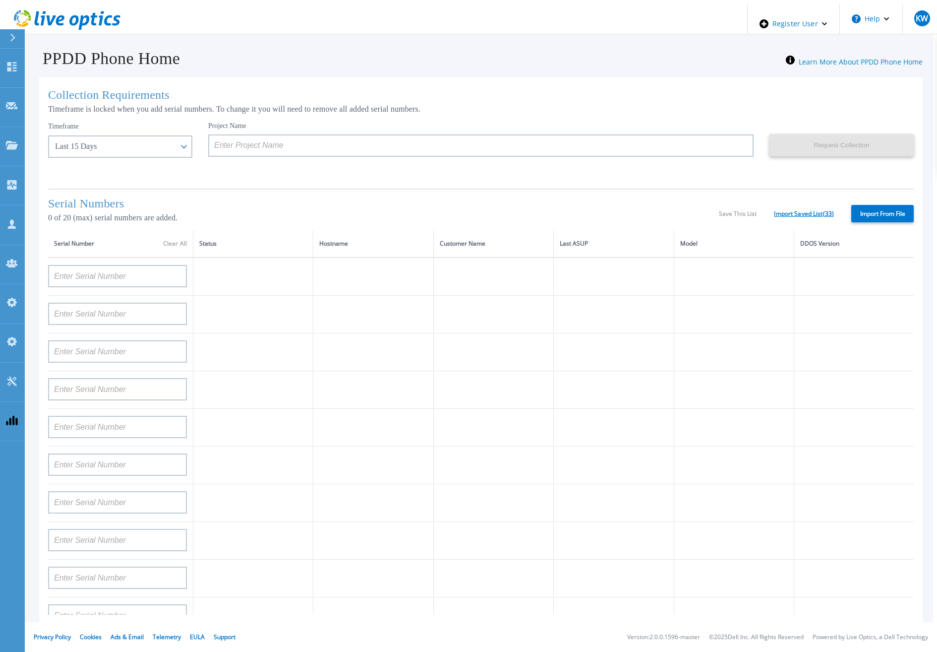
click at [811, 214] on link "Import Saved List ( 33 )" at bounding box center [804, 213] width 60 height 7
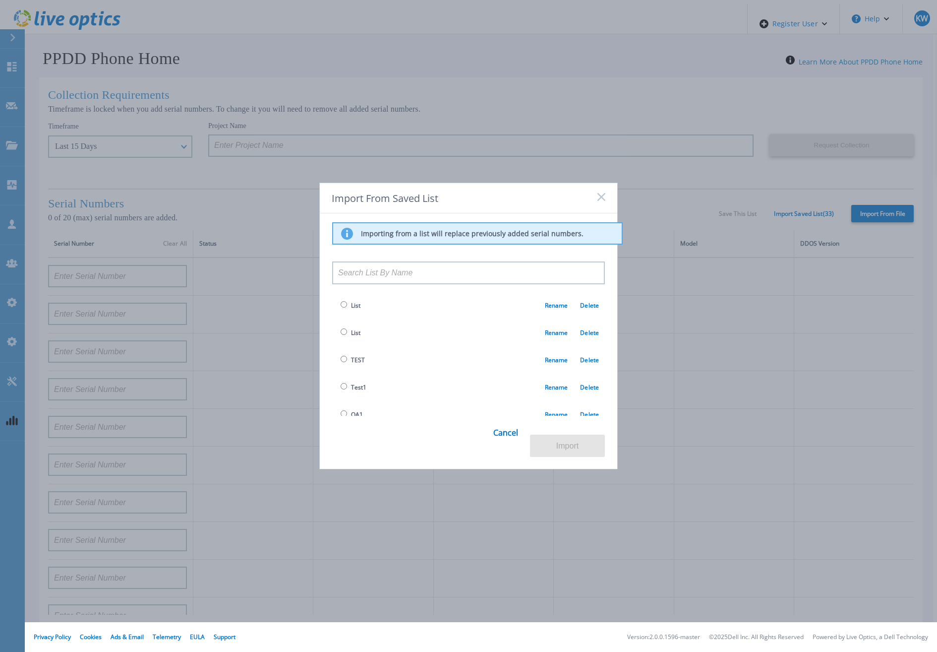
click at [341, 304] on input "radio" at bounding box center [344, 304] width 6 height 6
radio input "true"
click at [577, 452] on button "Import" at bounding box center [567, 445] width 75 height 22
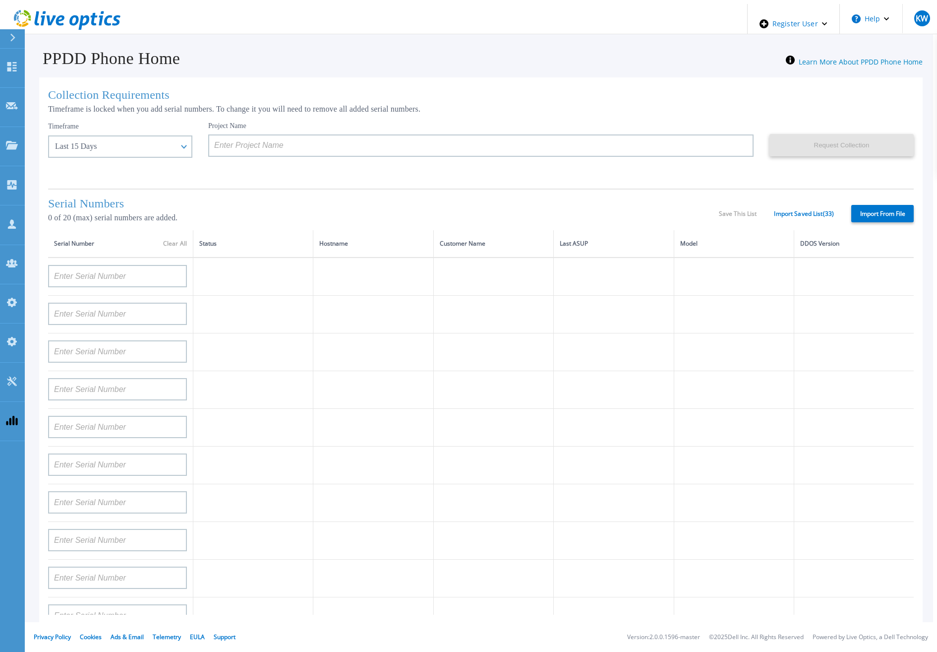
click at [92, 23] on icon at bounding box center [67, 20] width 107 height 20
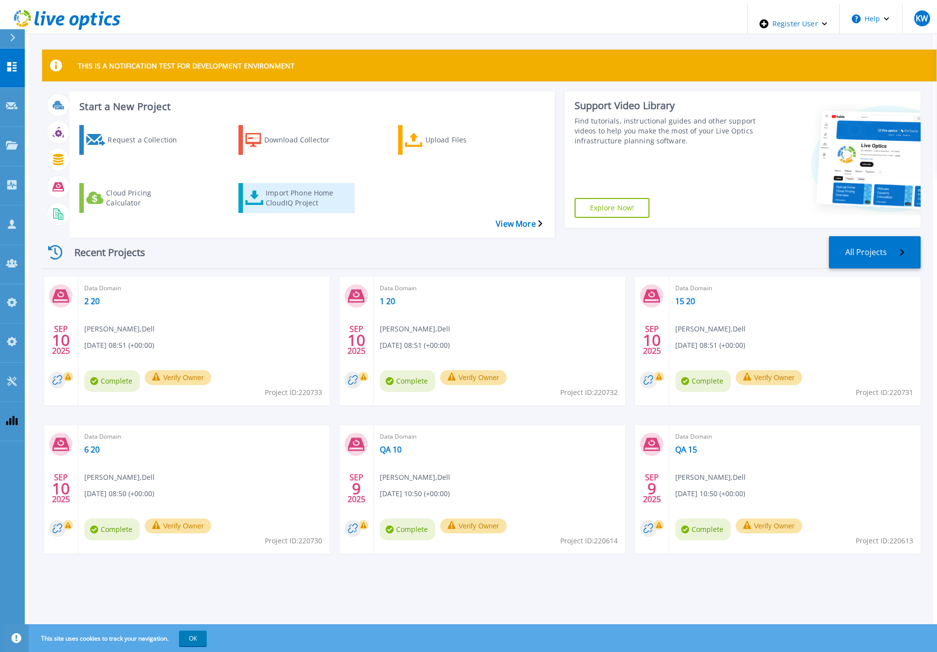
click at [279, 185] on div "Import Phone Home CloudIQ Project" at bounding box center [305, 197] width 79 height 25
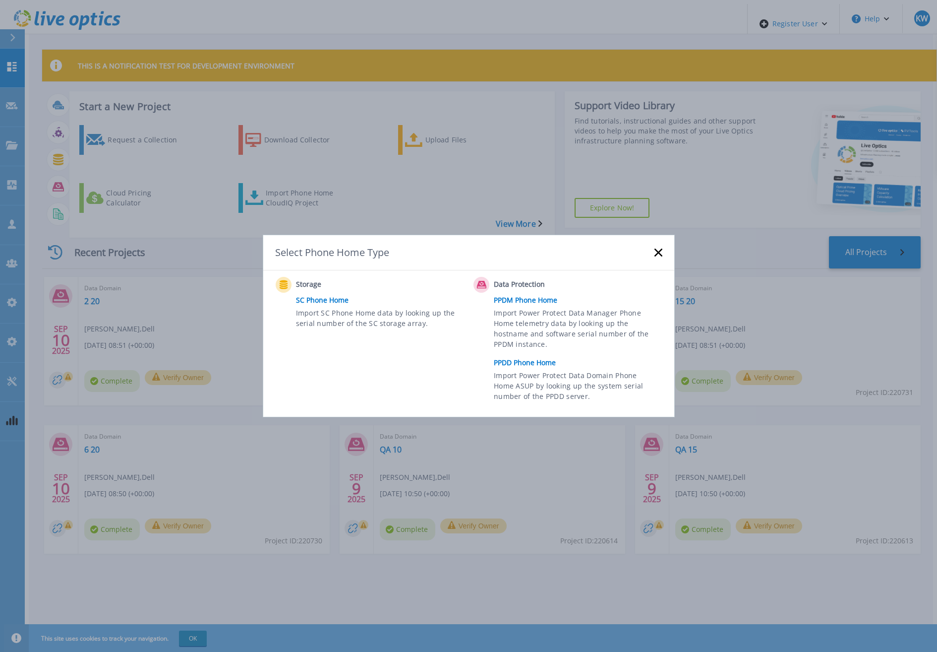
click at [535, 361] on link "PPDD Phone Home" at bounding box center [580, 362] width 173 height 15
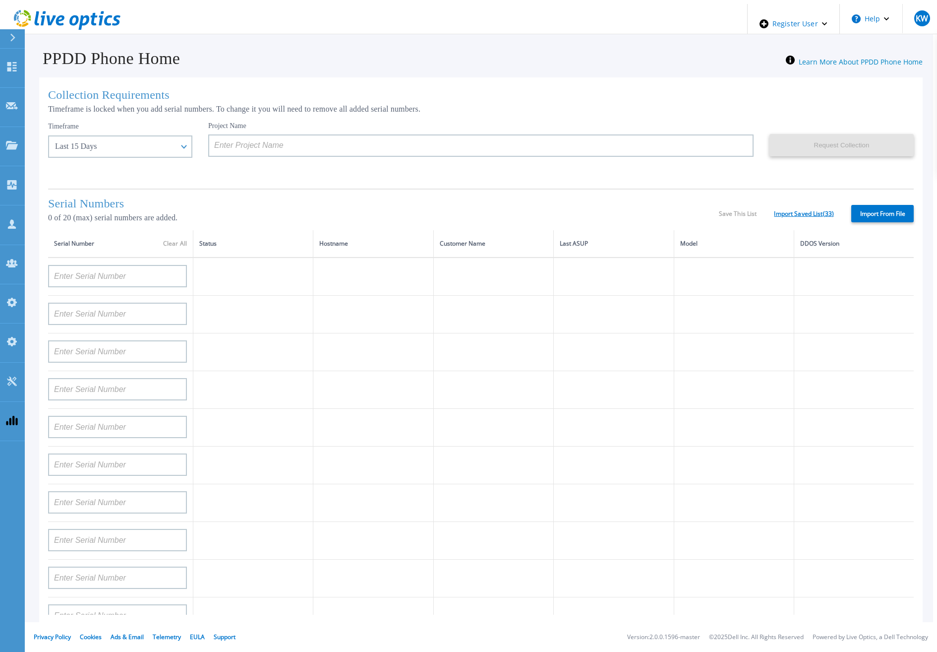
click at [792, 213] on link "Import Saved List ( 33 )" at bounding box center [804, 213] width 60 height 7
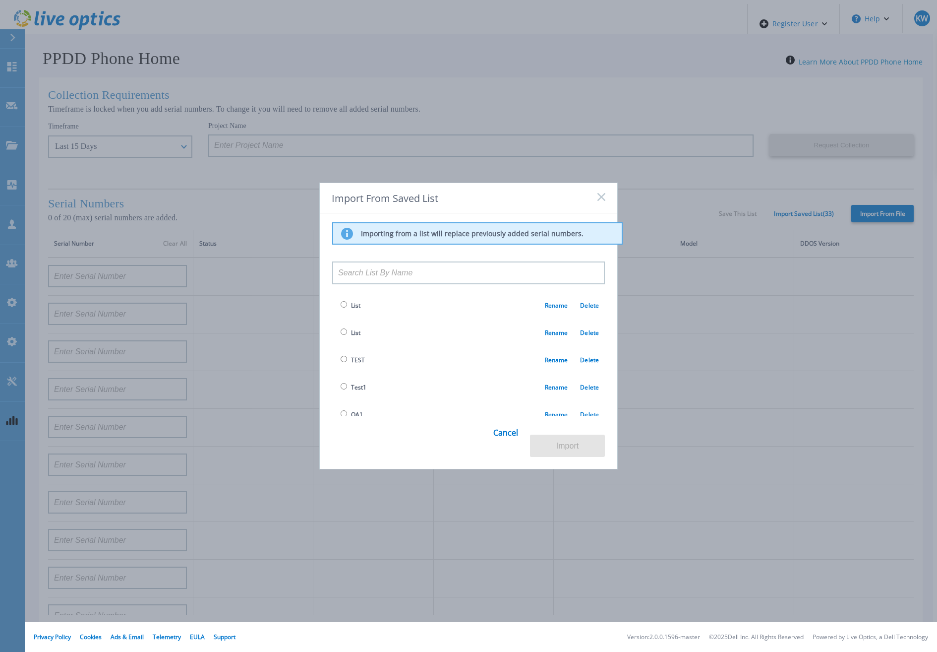
click at [465, 295] on td "List Rename Delete" at bounding box center [468, 305] width 273 height 27
click at [515, 446] on link "Cancel" at bounding box center [505, 438] width 25 height 39
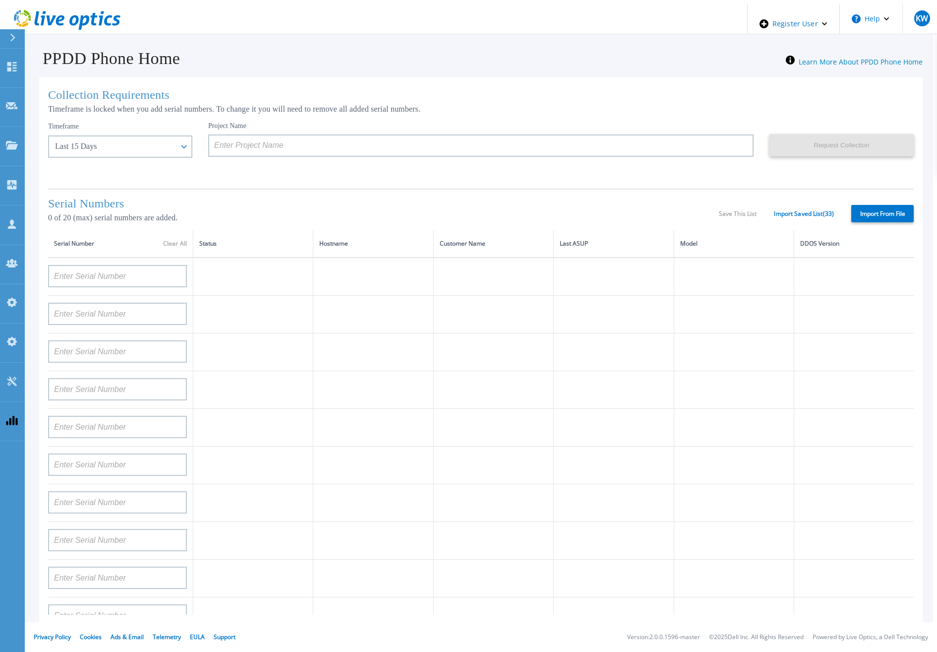
click at [889, 197] on div "Serial Numbers 0 of 20 (max) serial numbers are added. Save This List Import Sa…" at bounding box center [481, 209] width 866 height 42
click at [881, 215] on label "Import From File" at bounding box center [882, 213] width 62 height 17
click at [0, 0] on input "Import From File" at bounding box center [0, 0] width 0 height 0
type input "APM00211700095"
type input "APX00232503747"
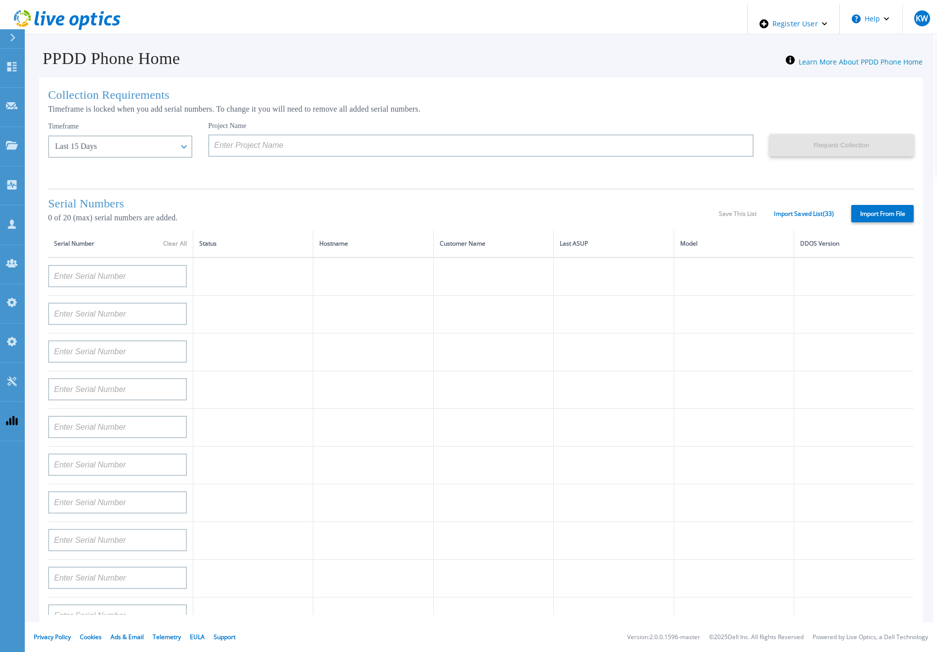
type input "APM00214914093"
type input "APM00171836329"
type input "APM00212026971"
type input "APM00214914094"
type input "APX00234502218"
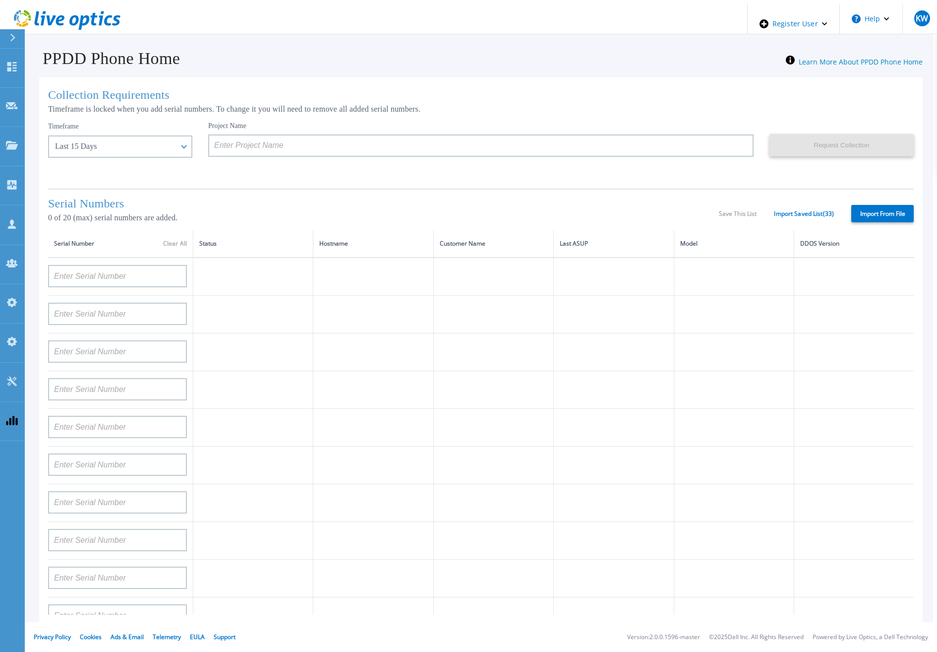
type input "APM00212018359"
type input "APX00232503745"
type input "APX00232503743"
type input "APM00202011675"
type input "APM00212517749"
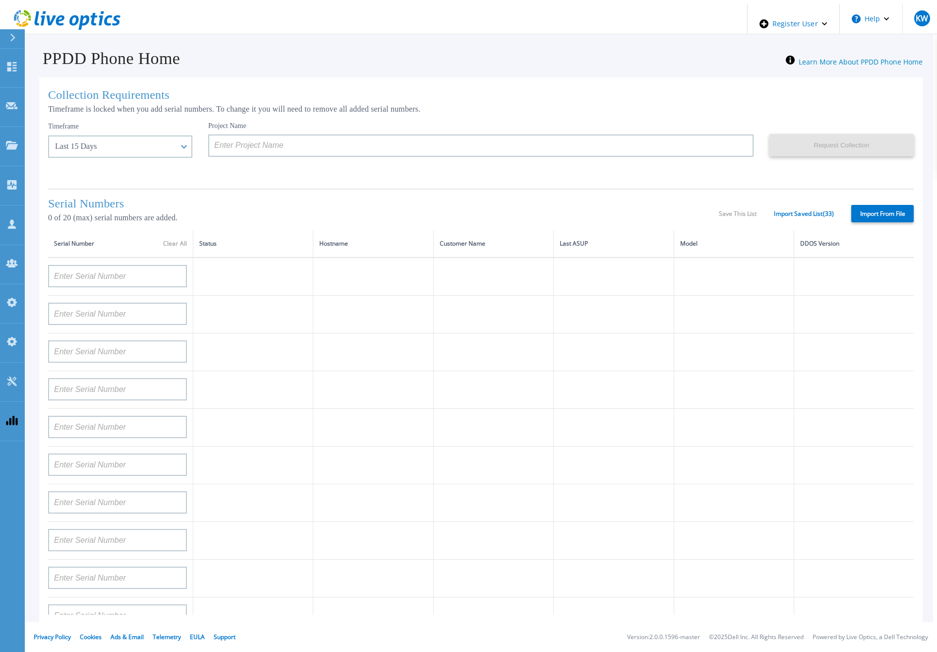
type input "APX00232503742"
type input "APM00212702822"
type input "APM00212610953"
type input "APM00202614668"
type input "APM00212613652"
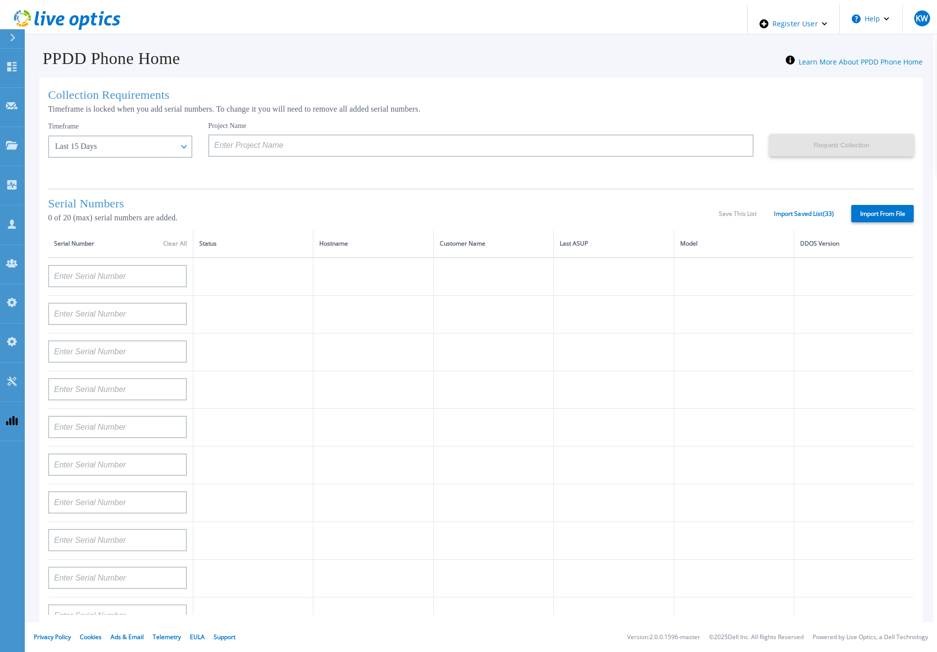
type input "APX00222101185"
type input "AUDVUX6XJHDJFE"
type input "APM00133543104"
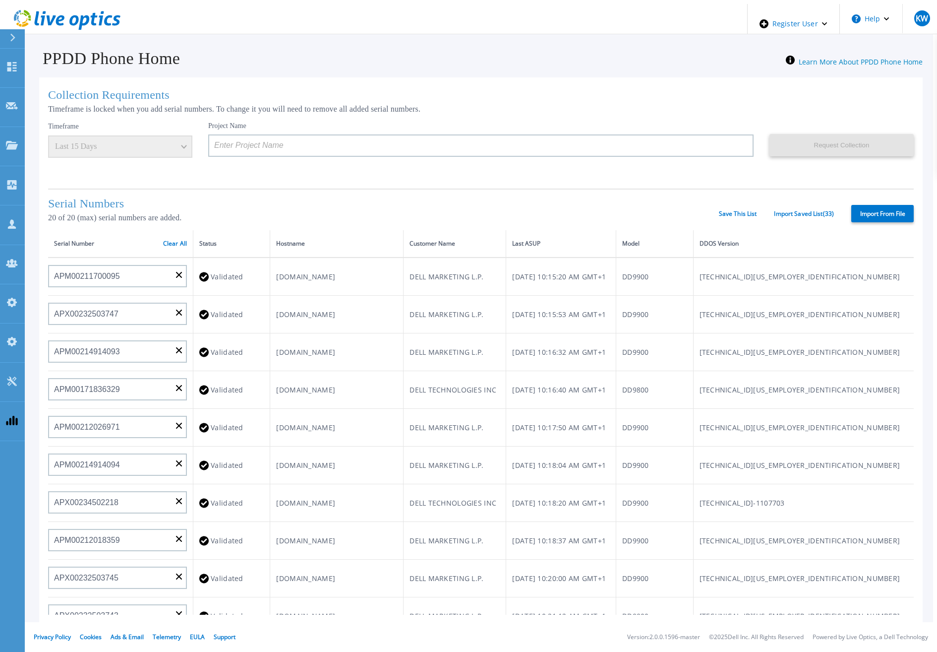
click at [751, 203] on div "Serial Numbers 20 of 20 (max) serial numbers are added. Save This List Import S…" at bounding box center [481, 209] width 866 height 42
click at [747, 206] on div "Serial Numbers 20 of 20 (max) serial numbers are added. Save This List Import S…" at bounding box center [481, 209] width 866 height 42
click at [746, 210] on link "Save This List" at bounding box center [738, 213] width 38 height 7
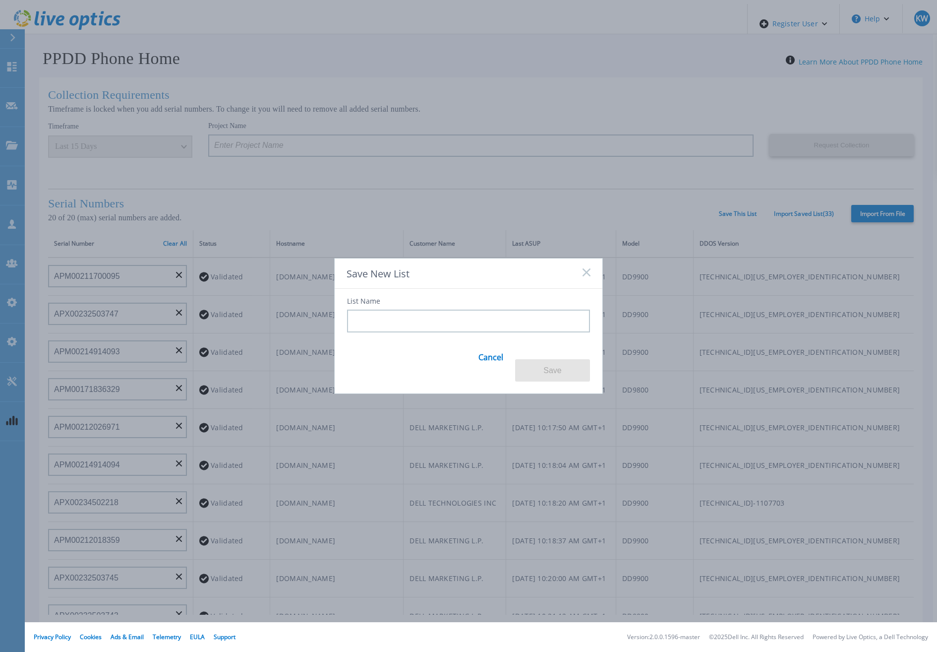
click at [412, 315] on input at bounding box center [468, 320] width 243 height 23
type input "20"
click at [529, 359] on button "Save" at bounding box center [552, 370] width 75 height 22
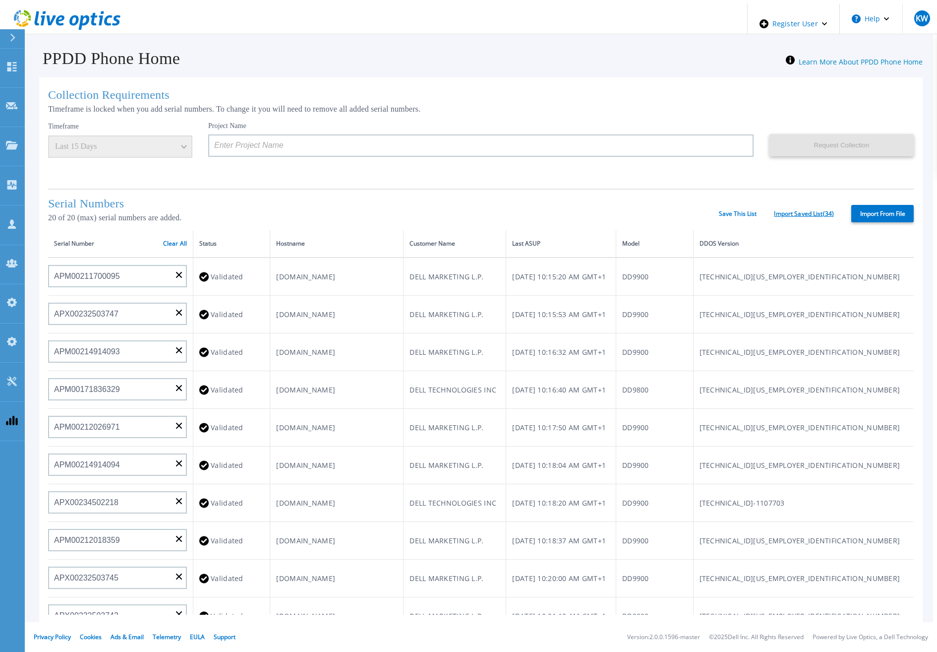
click at [784, 211] on link "Import Saved List ( 34 )" at bounding box center [804, 213] width 60 height 7
